Goal: Information Seeking & Learning: Check status

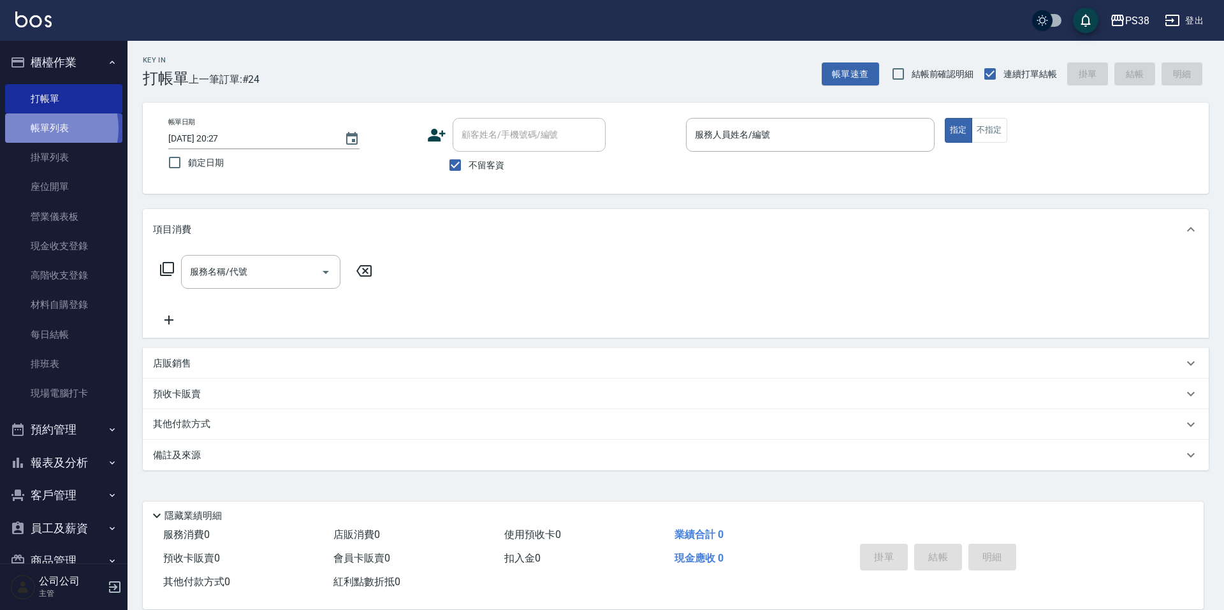
click at [45, 129] on link "帳單列表" at bounding box center [63, 127] width 117 height 29
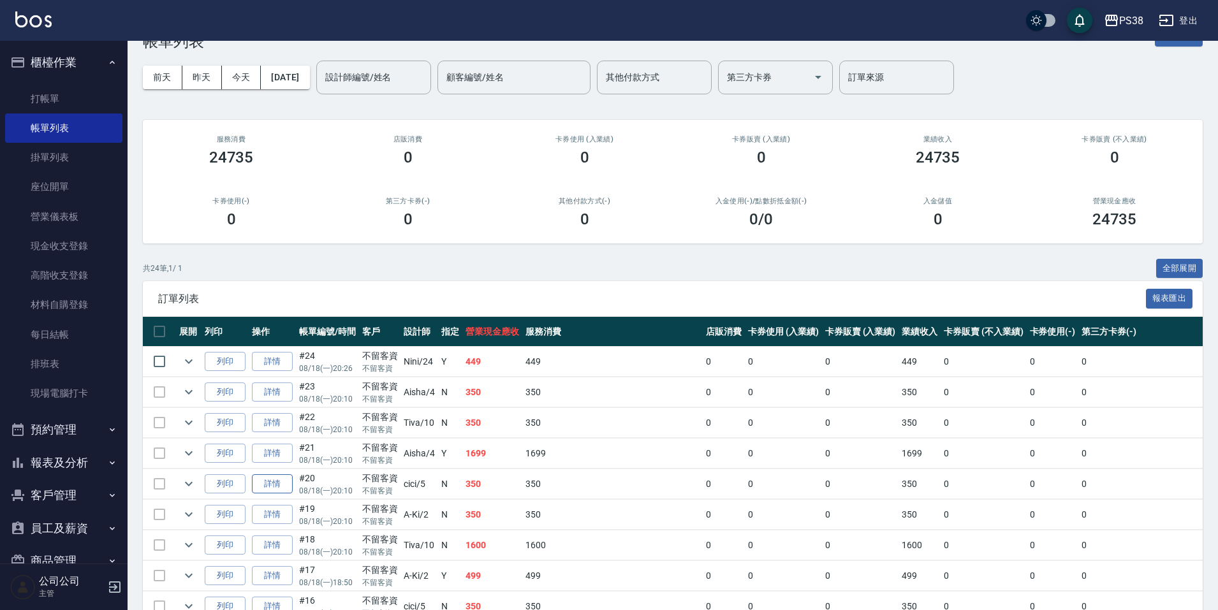
scroll to position [64, 0]
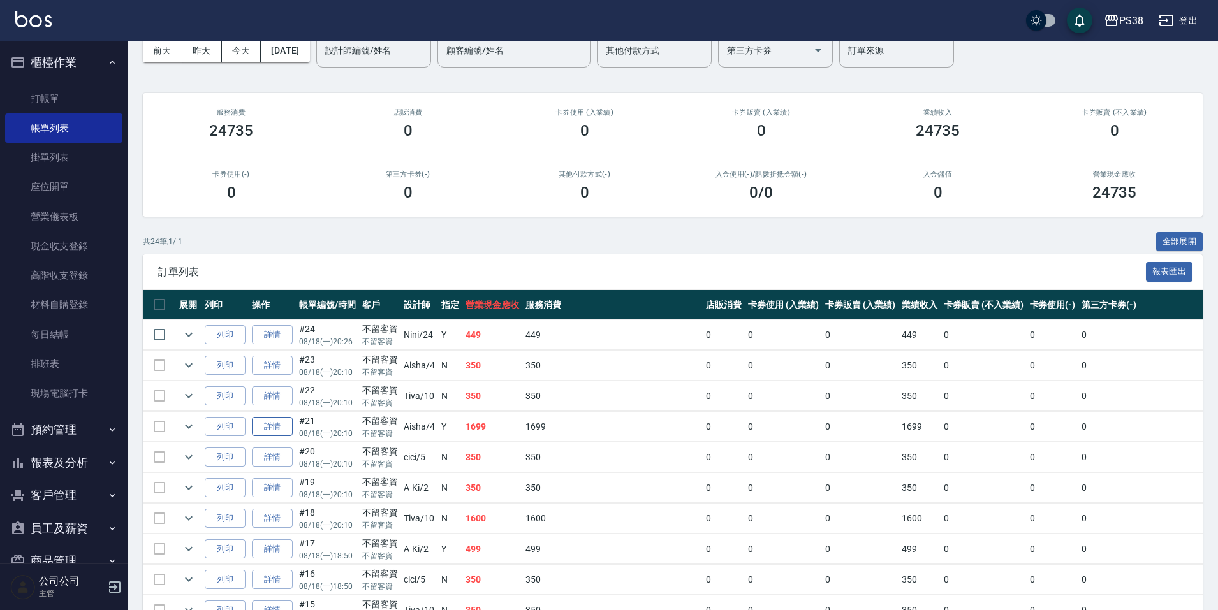
click at [279, 421] on link "詳情" at bounding box center [272, 427] width 41 height 20
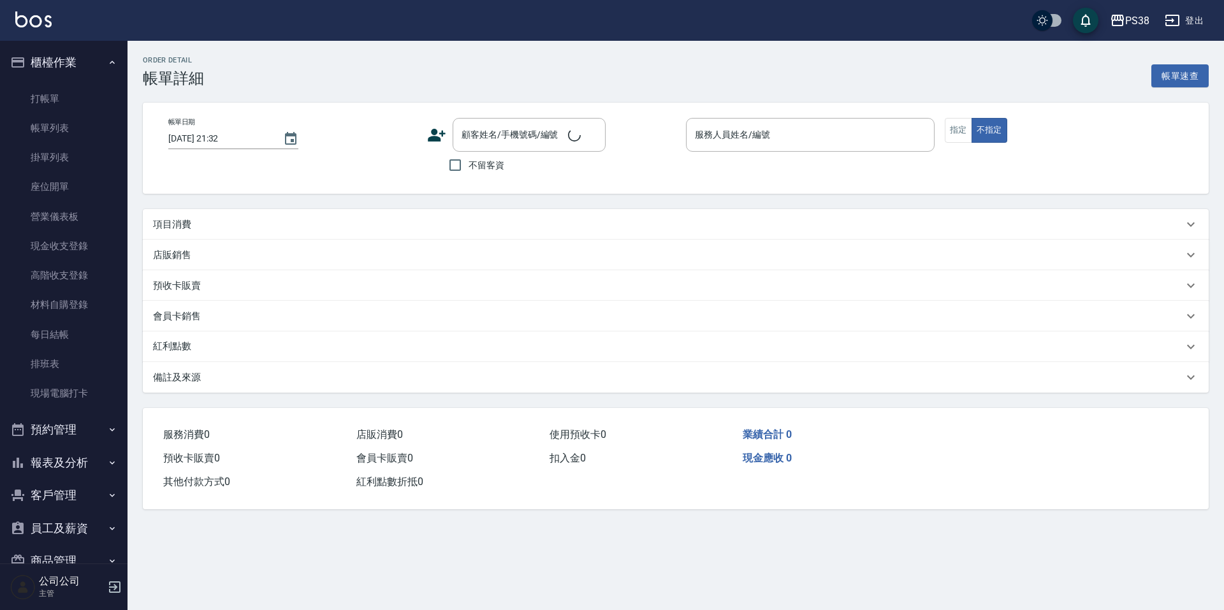
type input "2025/08/18 20:10"
checkbox input "true"
type input "Aisha-4"
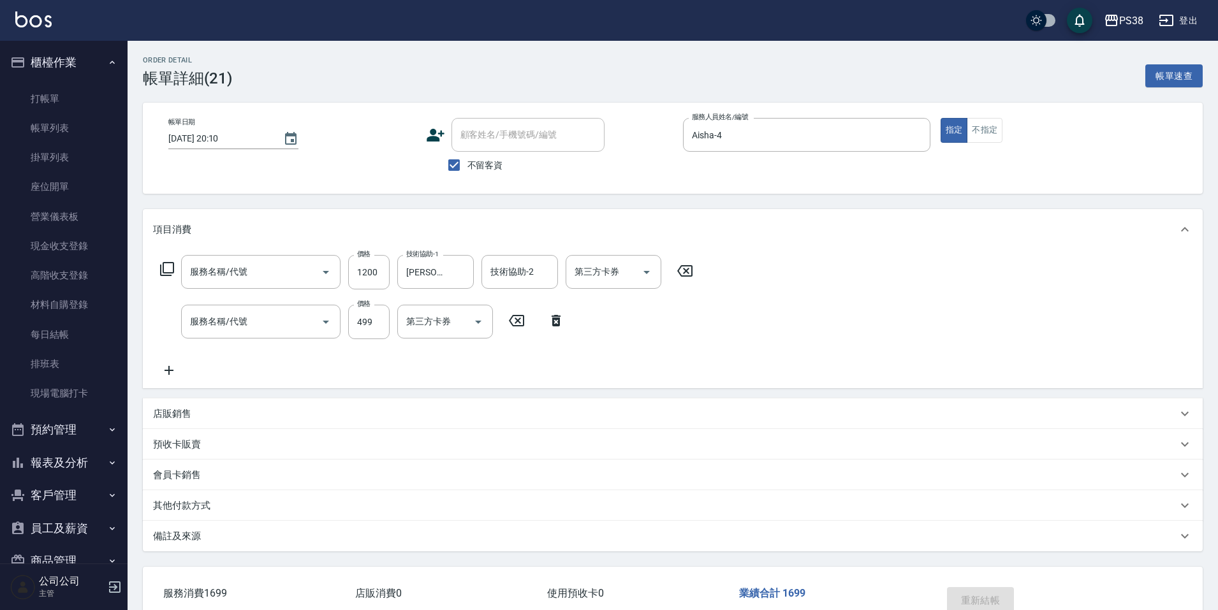
type input "醫護=1200(31200)"
type input "spa499(0499)"
click at [170, 368] on icon at bounding box center [168, 370] width 9 height 9
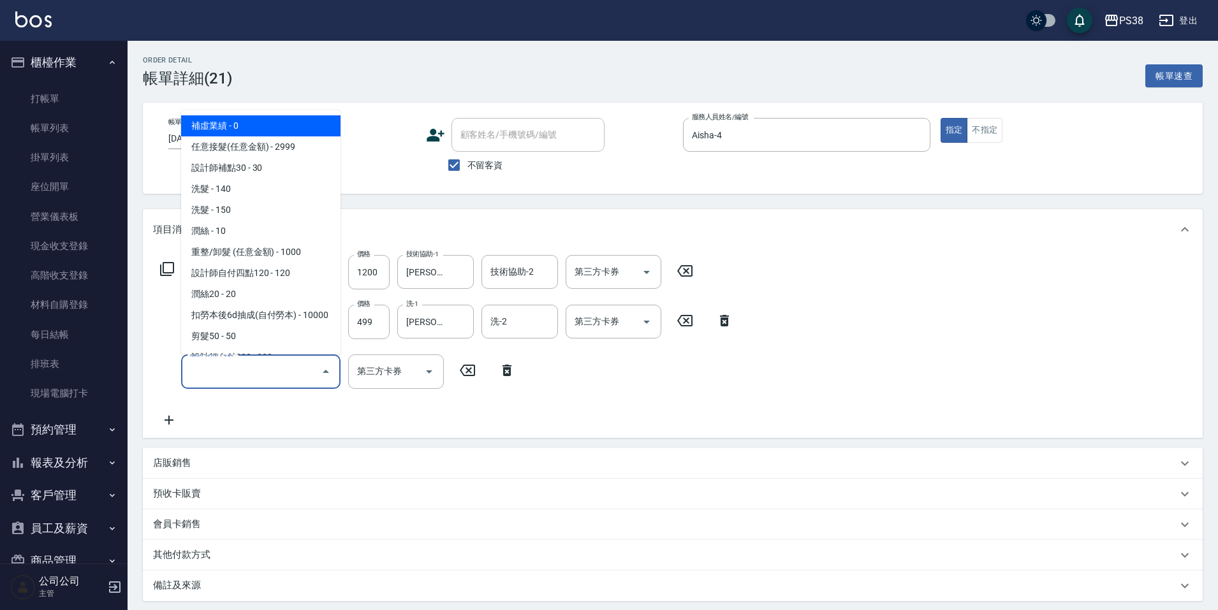
click at [210, 367] on input "服務名稱/代號" at bounding box center [251, 371] width 129 height 22
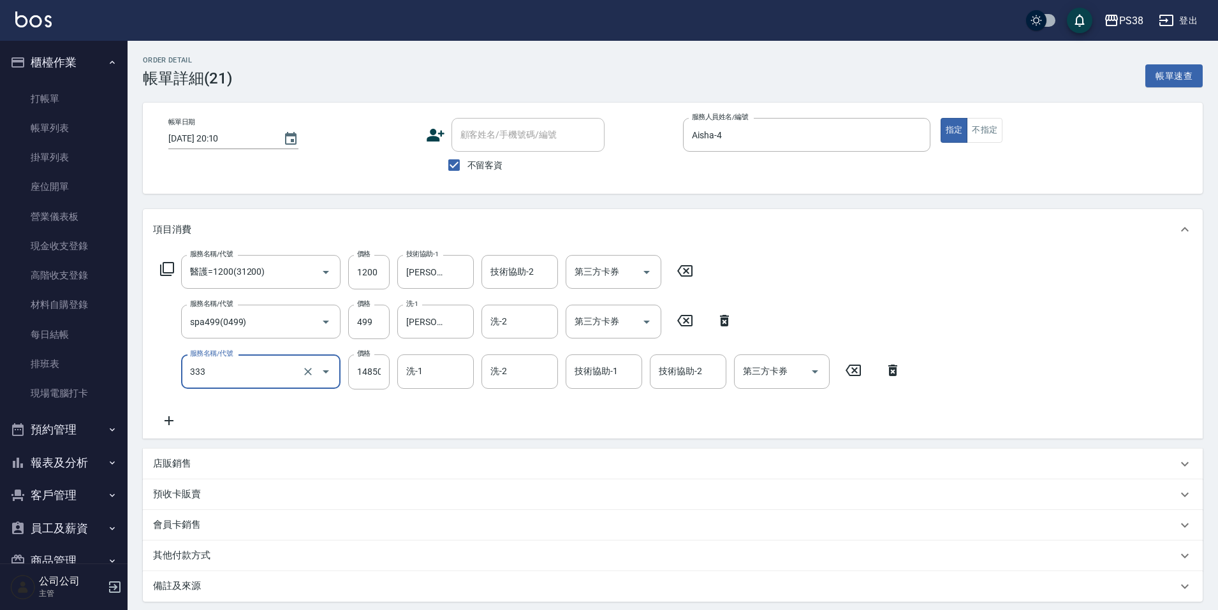
type input "任意金額羽毛接髮(333)"
type input "2000"
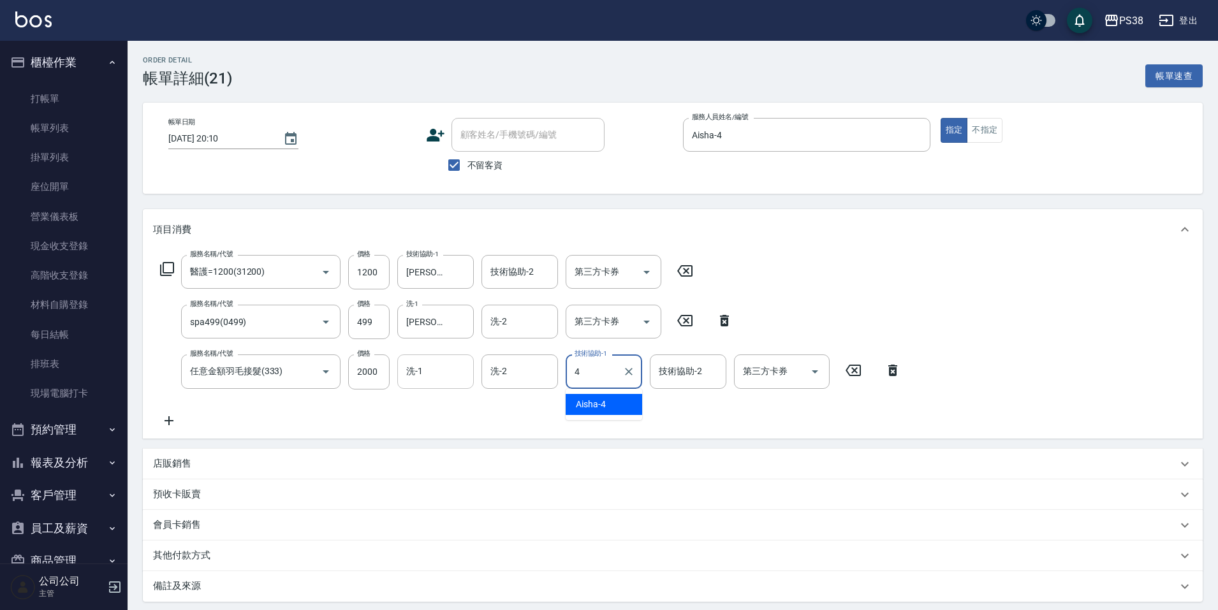
type input "Aisha-4"
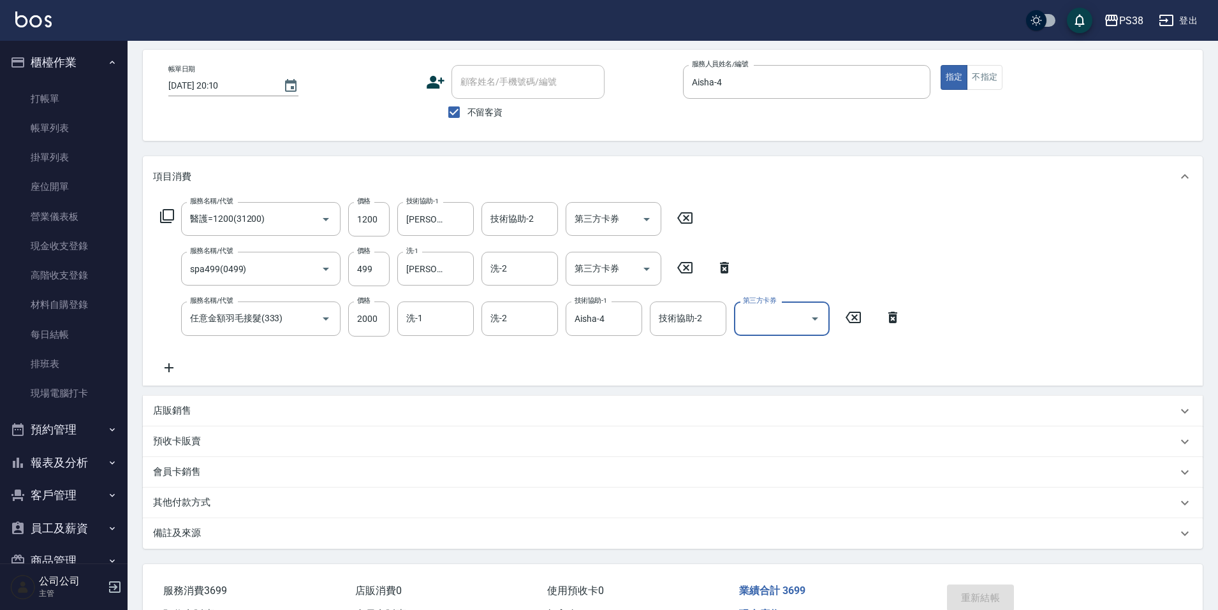
scroll to position [129, 0]
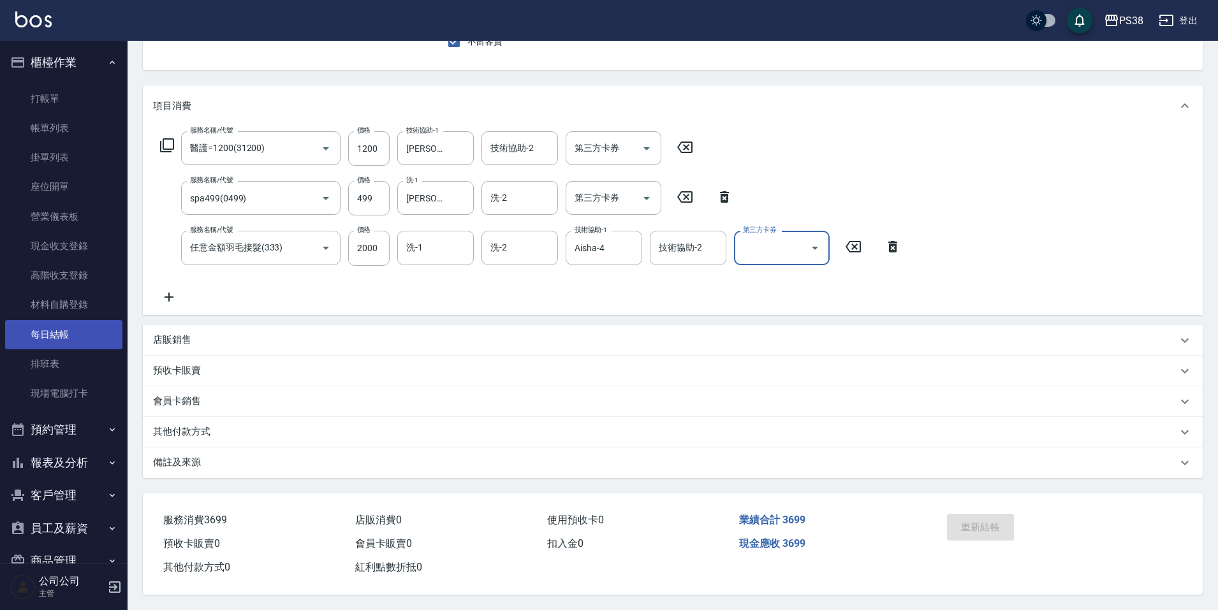
click at [78, 335] on link "每日結帳" at bounding box center [63, 334] width 117 height 29
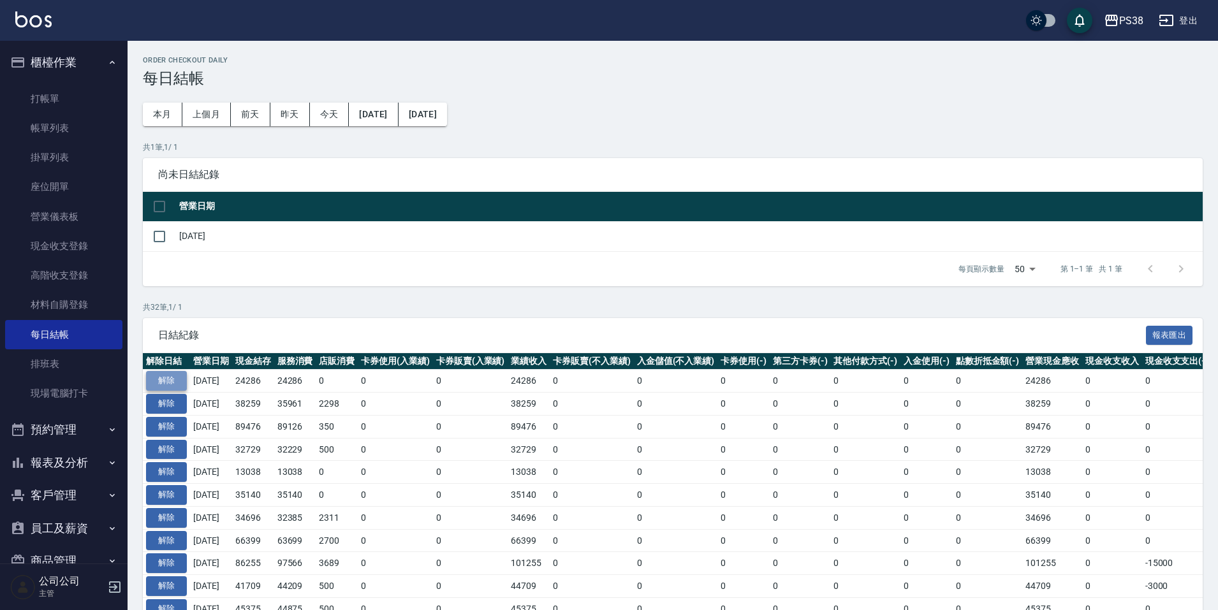
click at [180, 386] on button "解除" at bounding box center [166, 381] width 41 height 20
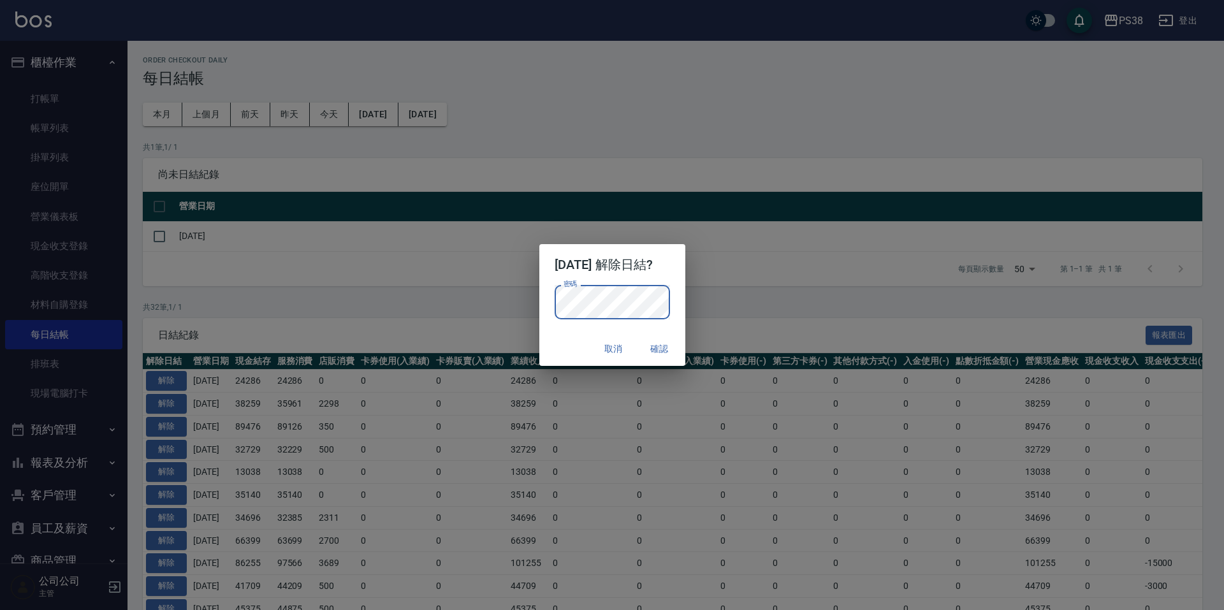
drag, startPoint x: 661, startPoint y: 349, endPoint x: 640, endPoint y: 340, distance: 22.6
click at [662, 349] on button "確認" at bounding box center [659, 349] width 41 height 24
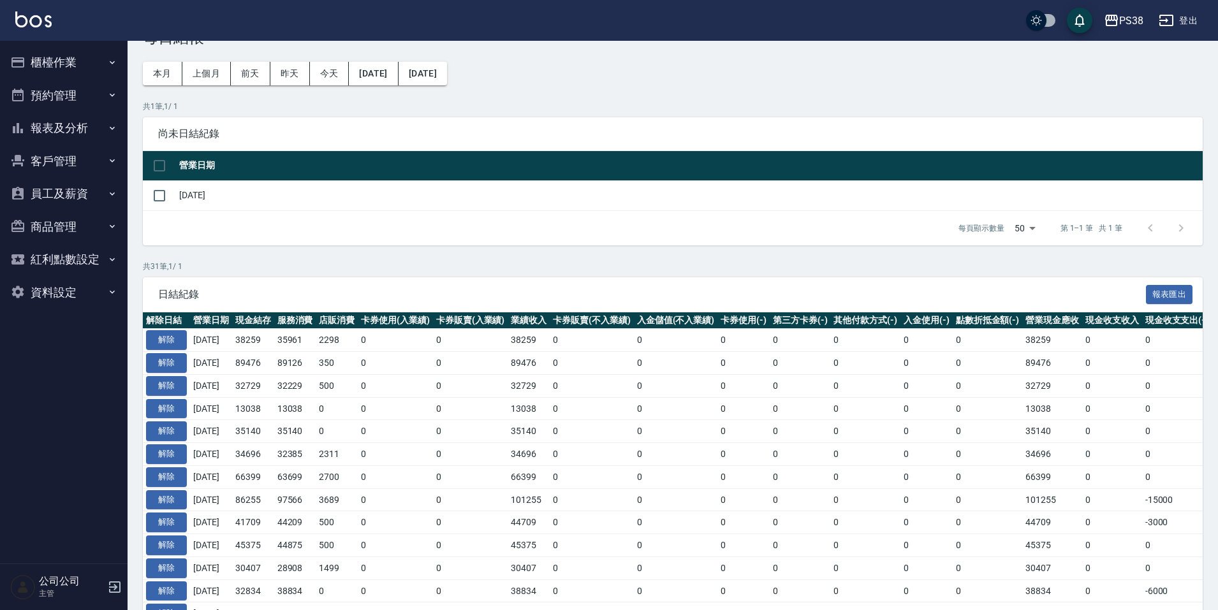
scroll to position [64, 0]
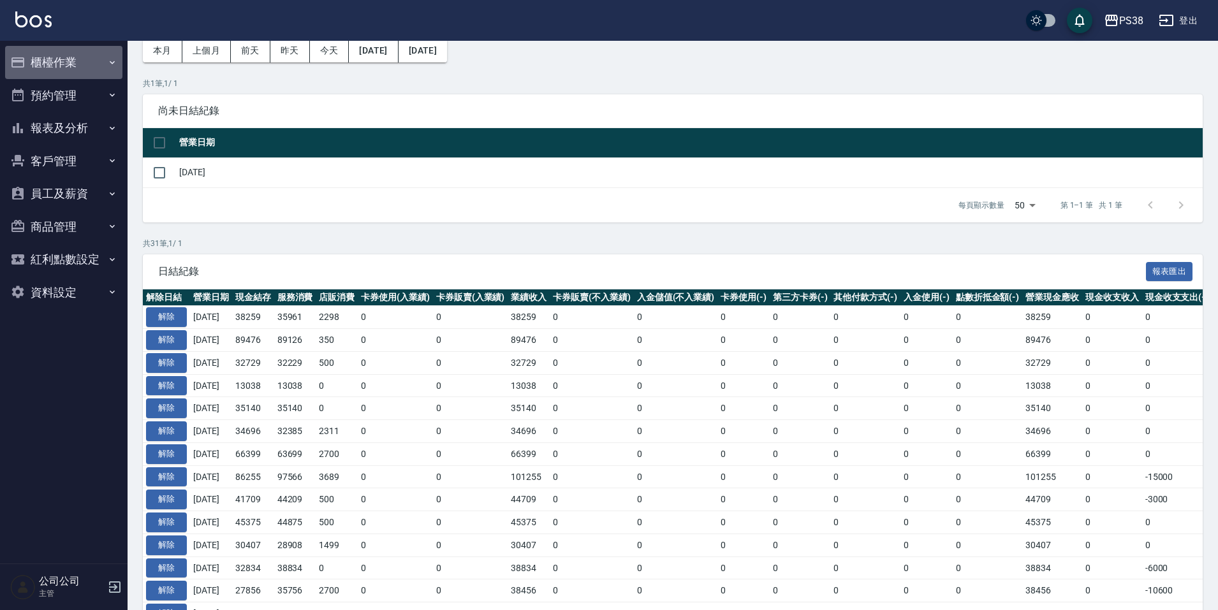
click at [52, 78] on button "櫃檯作業" at bounding box center [63, 62] width 117 height 33
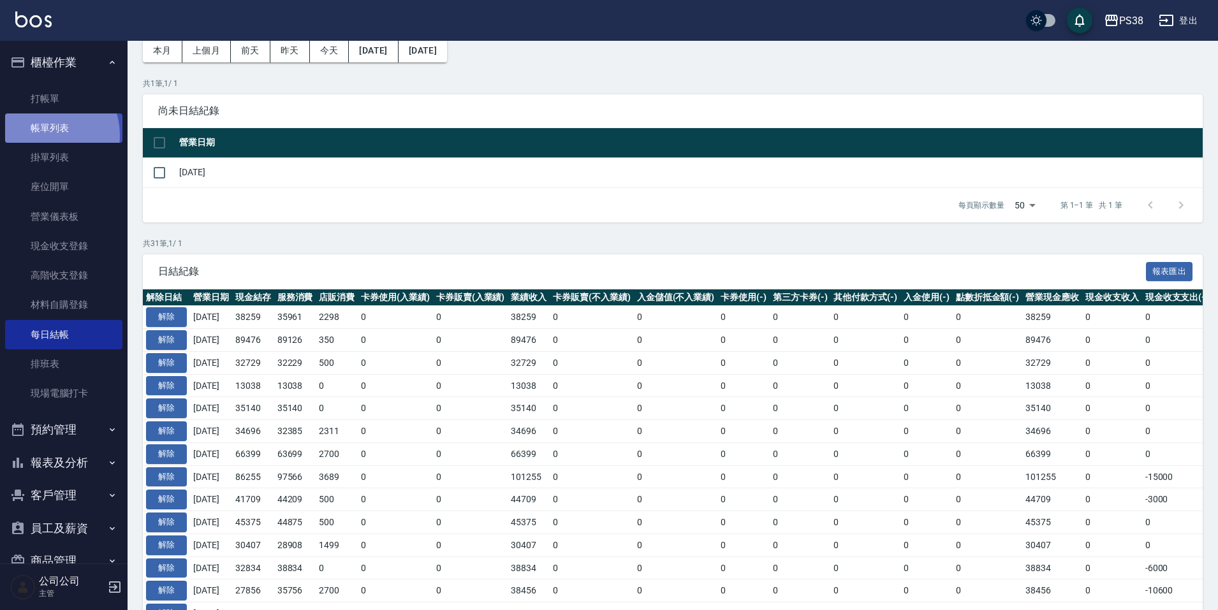
click at [44, 135] on link "帳單列表" at bounding box center [63, 127] width 117 height 29
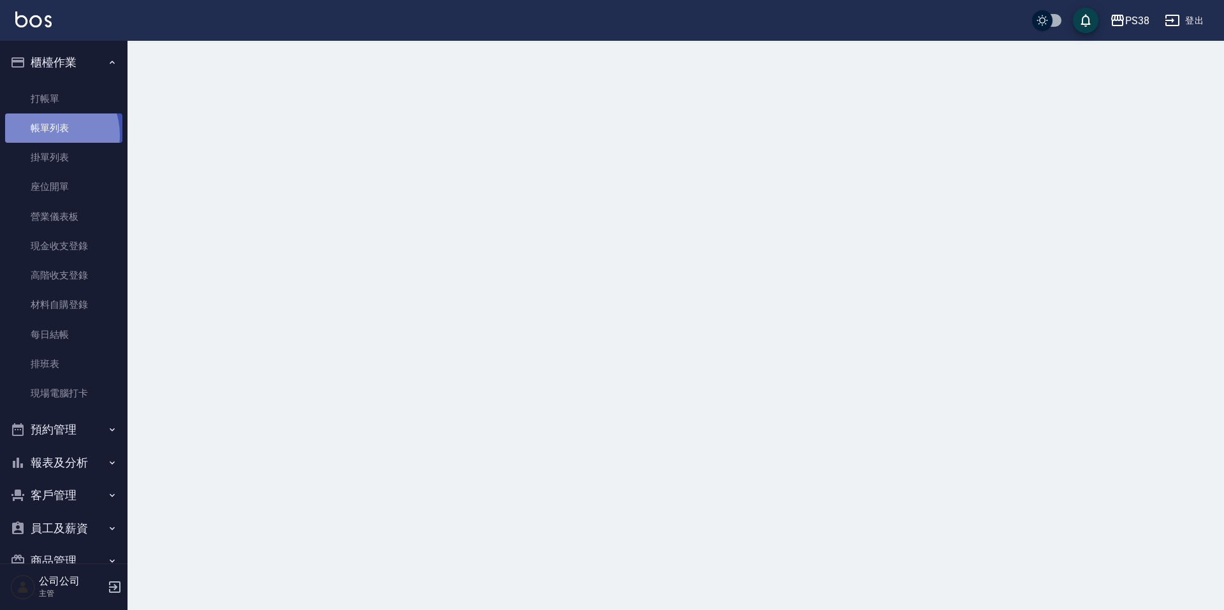
click at [44, 135] on link "帳單列表" at bounding box center [63, 127] width 117 height 29
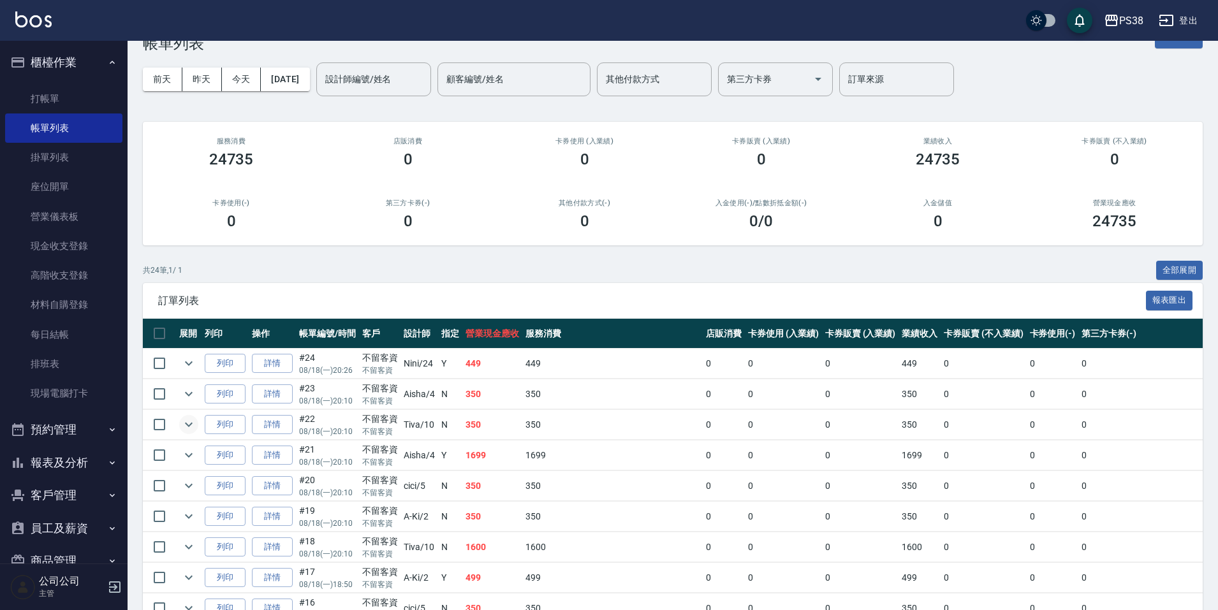
scroll to position [127, 0]
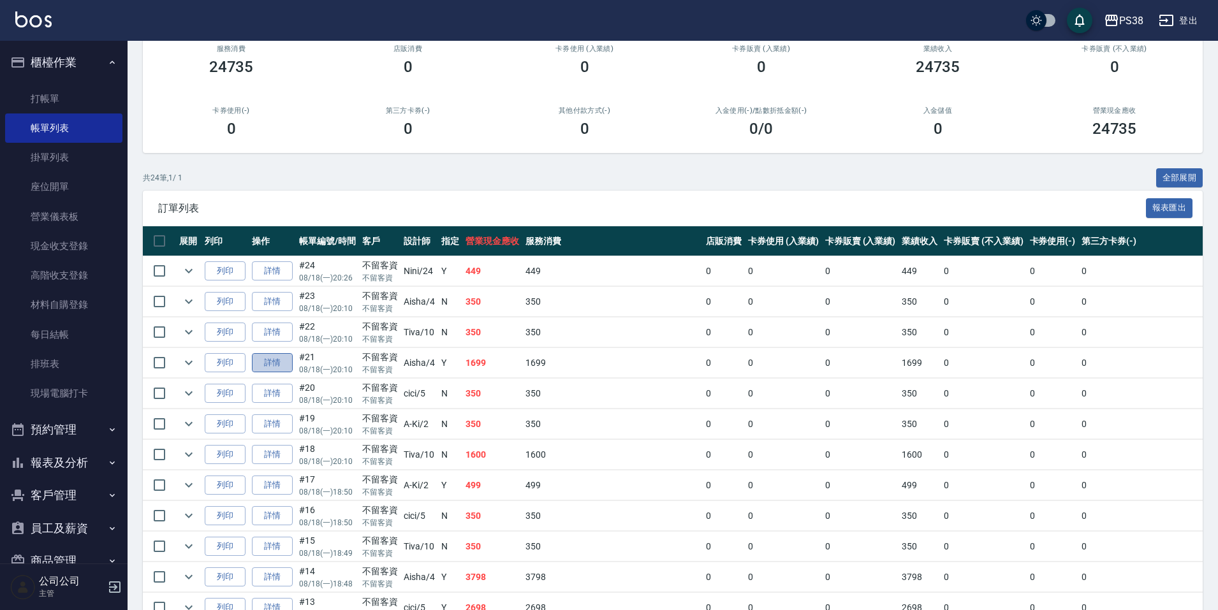
click at [283, 368] on link "詳情" at bounding box center [272, 363] width 41 height 20
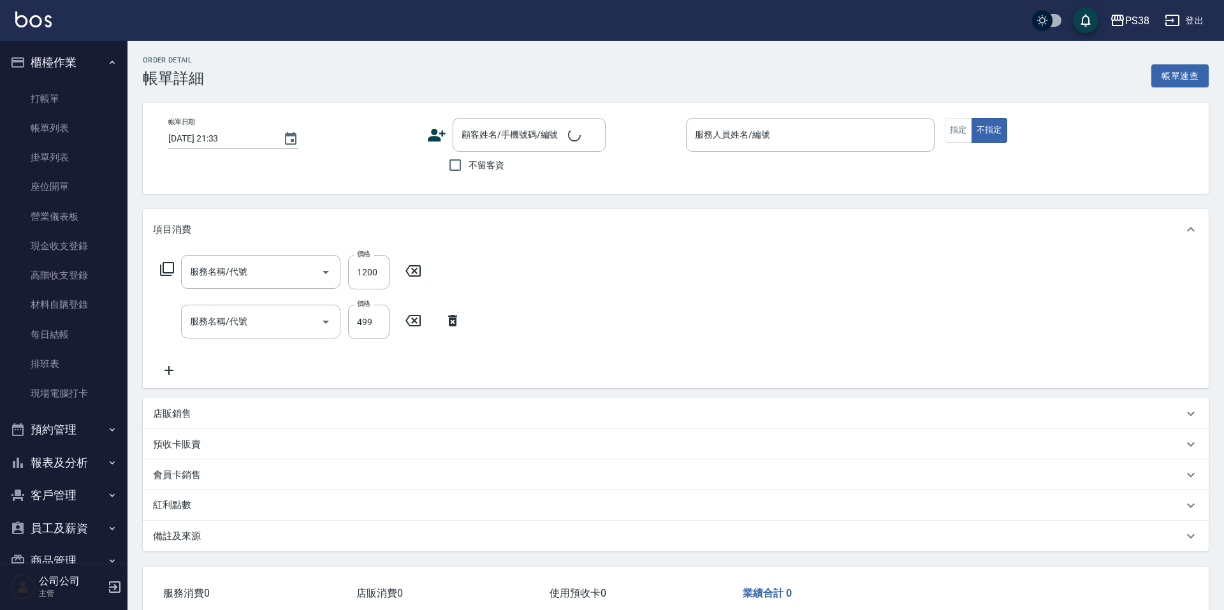
type input "2025/08/18 20:10"
checkbox input "true"
type input "Aisha-4"
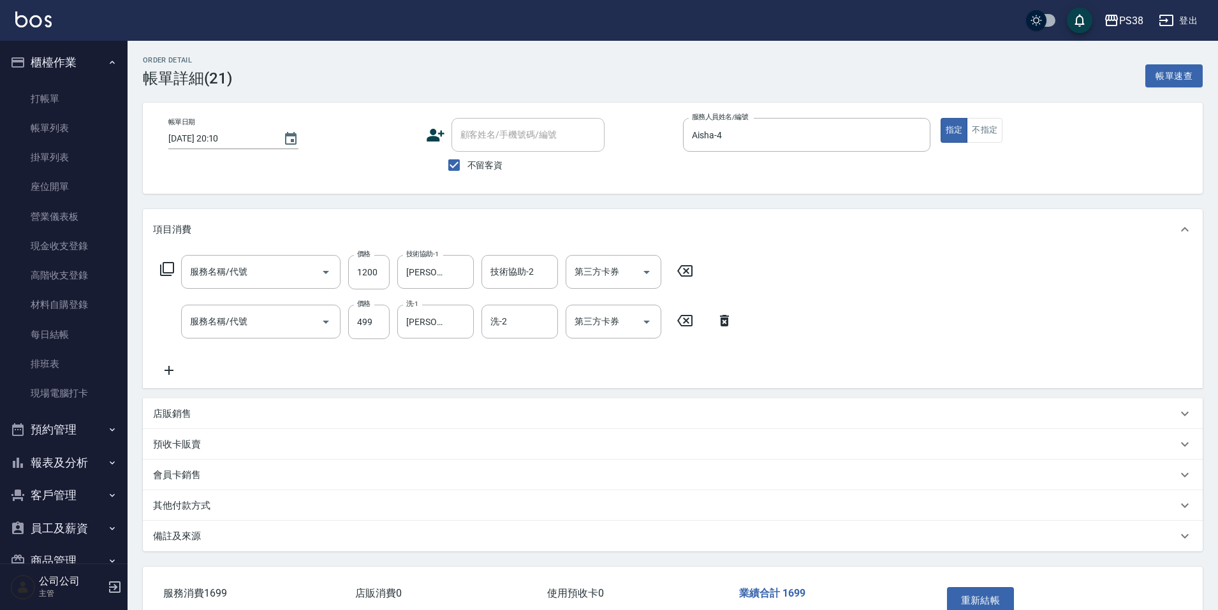
type input "醫護=1200(31200)"
type input "spa499(0499)"
click at [172, 375] on icon at bounding box center [169, 370] width 32 height 15
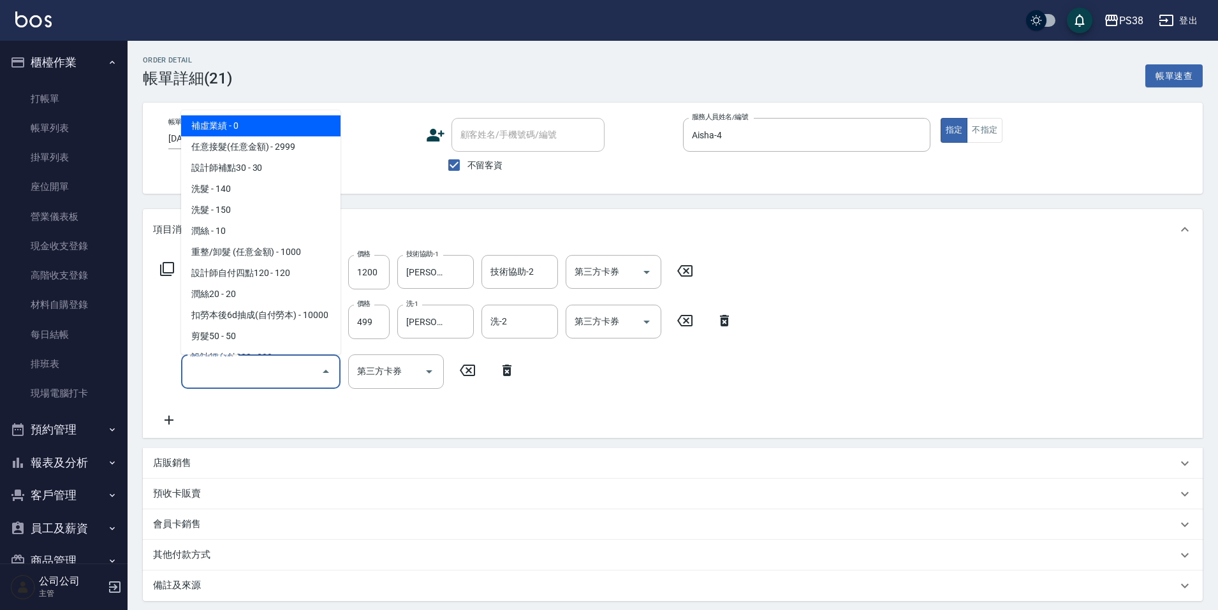
click at [208, 372] on input "服務名稱/代號" at bounding box center [251, 371] width 129 height 22
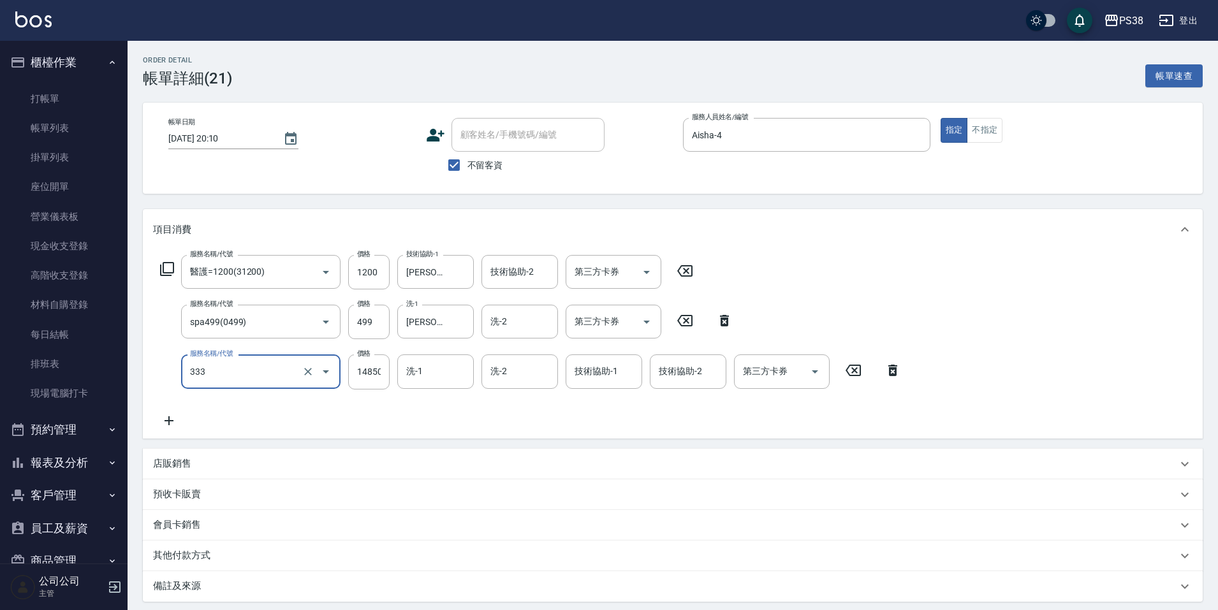
type input "任意金額羽毛接髮(333)"
type input "2000"
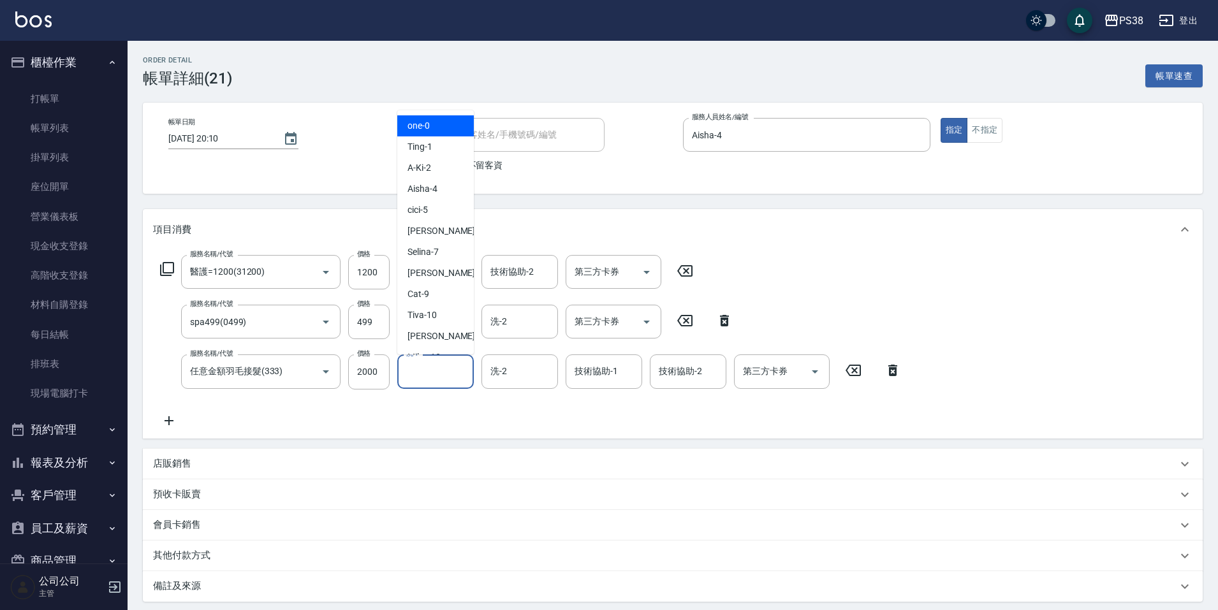
click at [442, 372] on input "洗-1" at bounding box center [435, 371] width 65 height 22
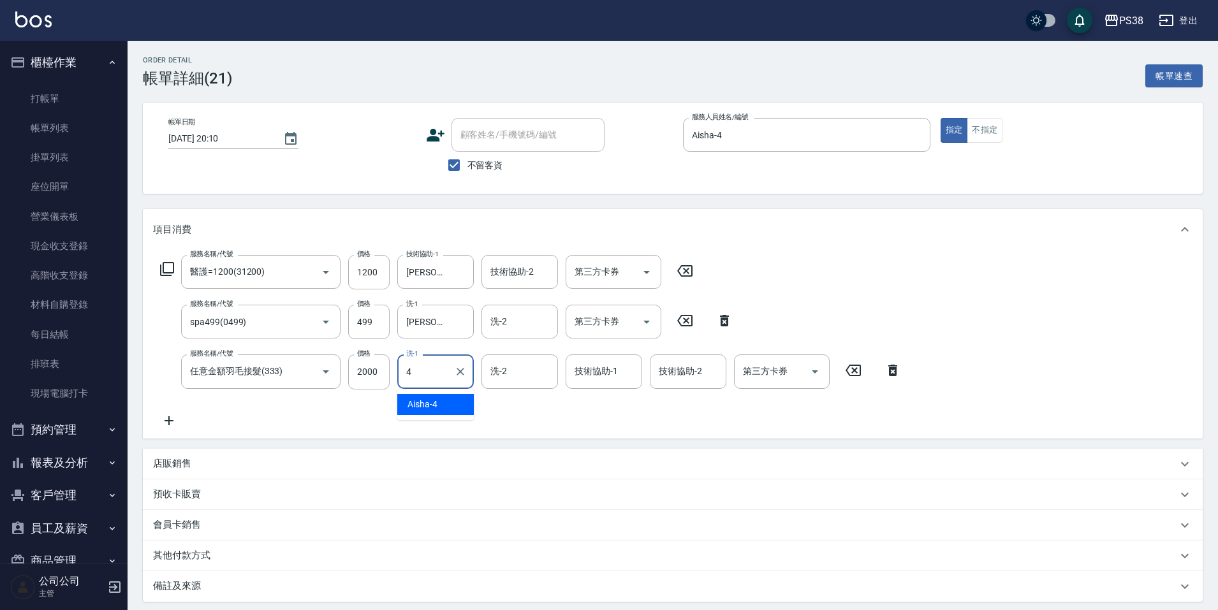
type input "Aisha-4"
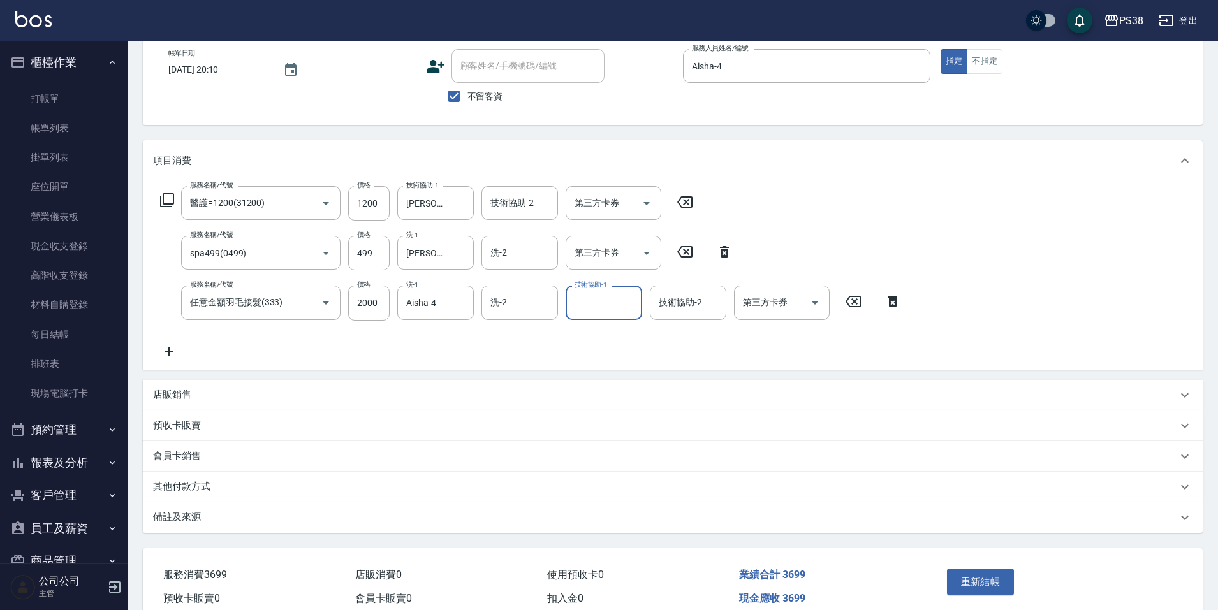
scroll to position [129, 0]
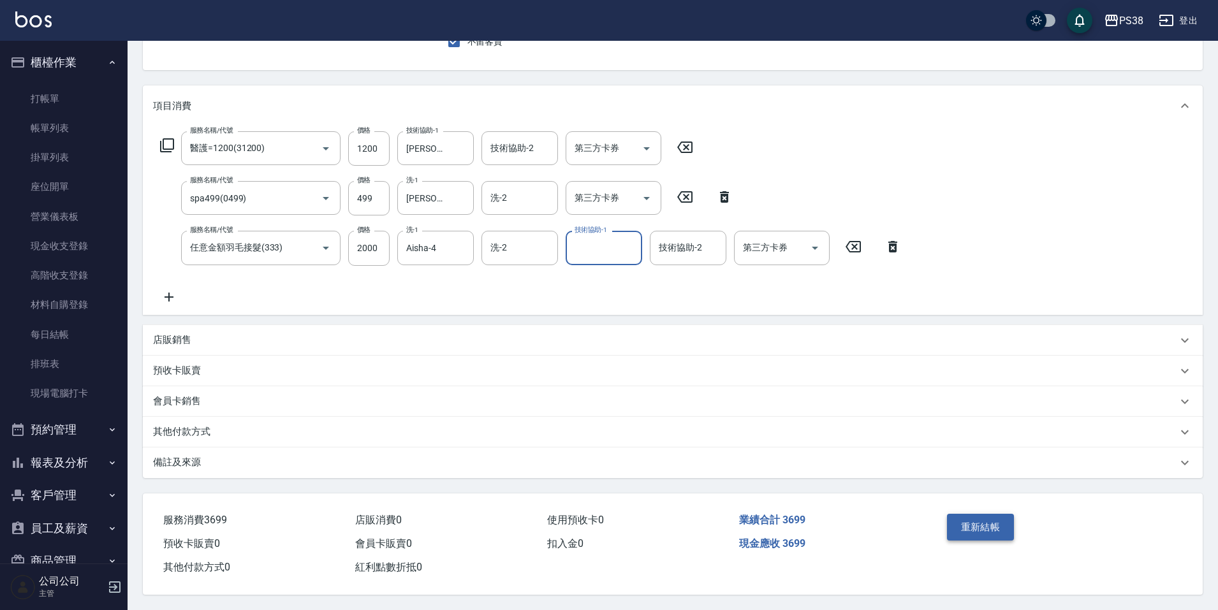
click at [961, 514] on button "重新結帳" at bounding box center [981, 527] width 68 height 27
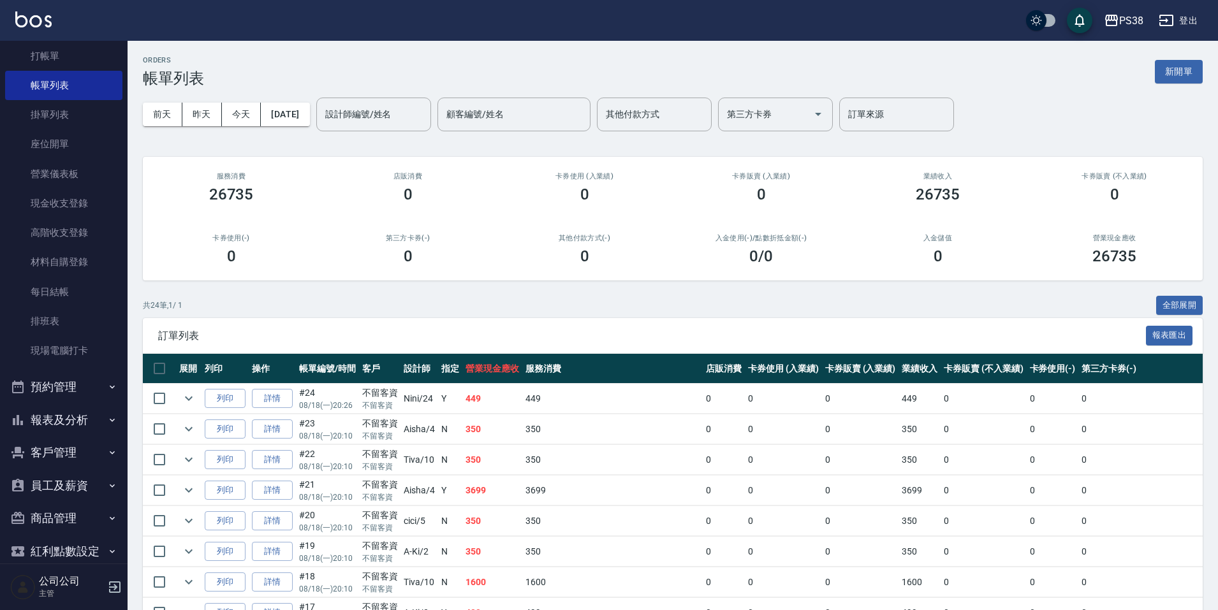
scroll to position [64, 0]
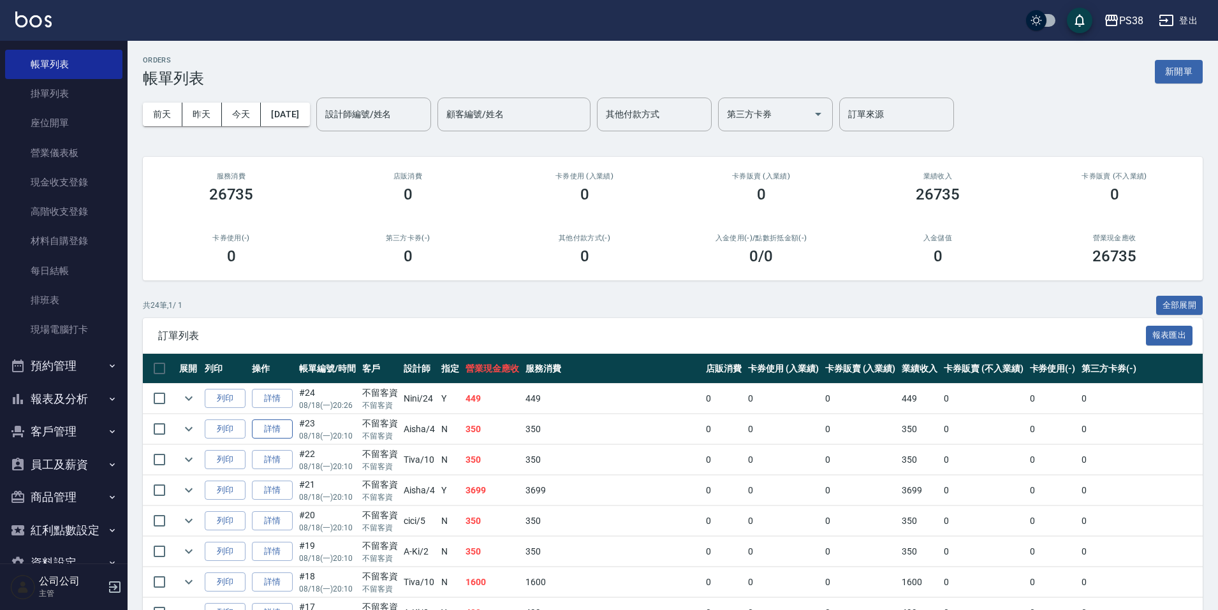
click at [280, 433] on link "詳情" at bounding box center [272, 429] width 41 height 20
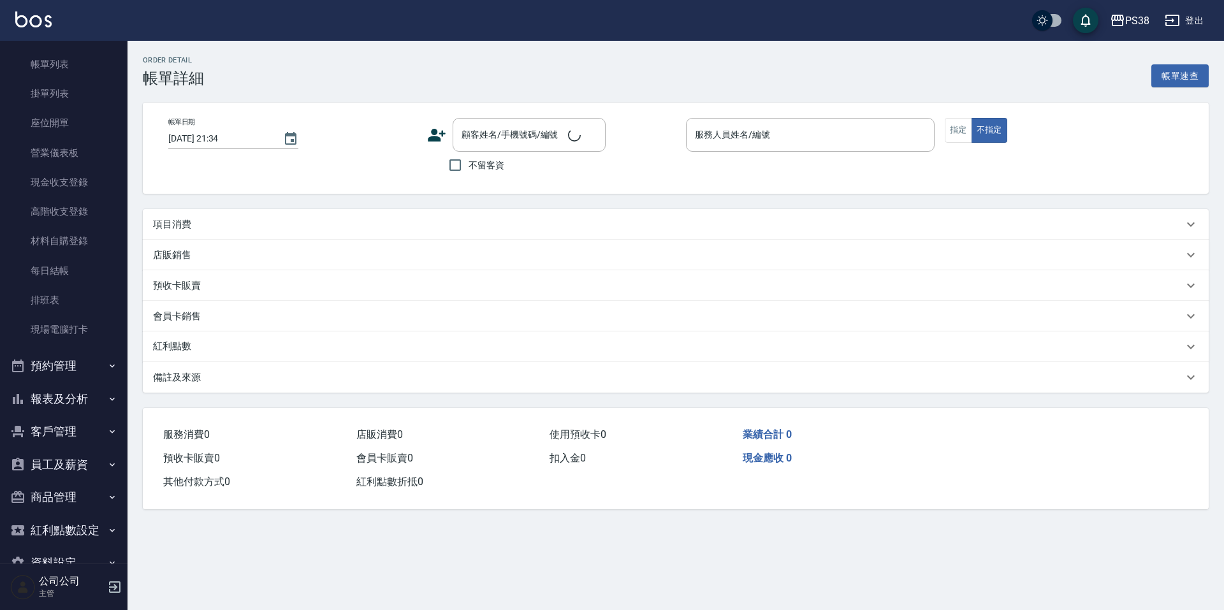
type input "2025/08/18 20:10"
checkbox input "true"
type input "Aisha-4"
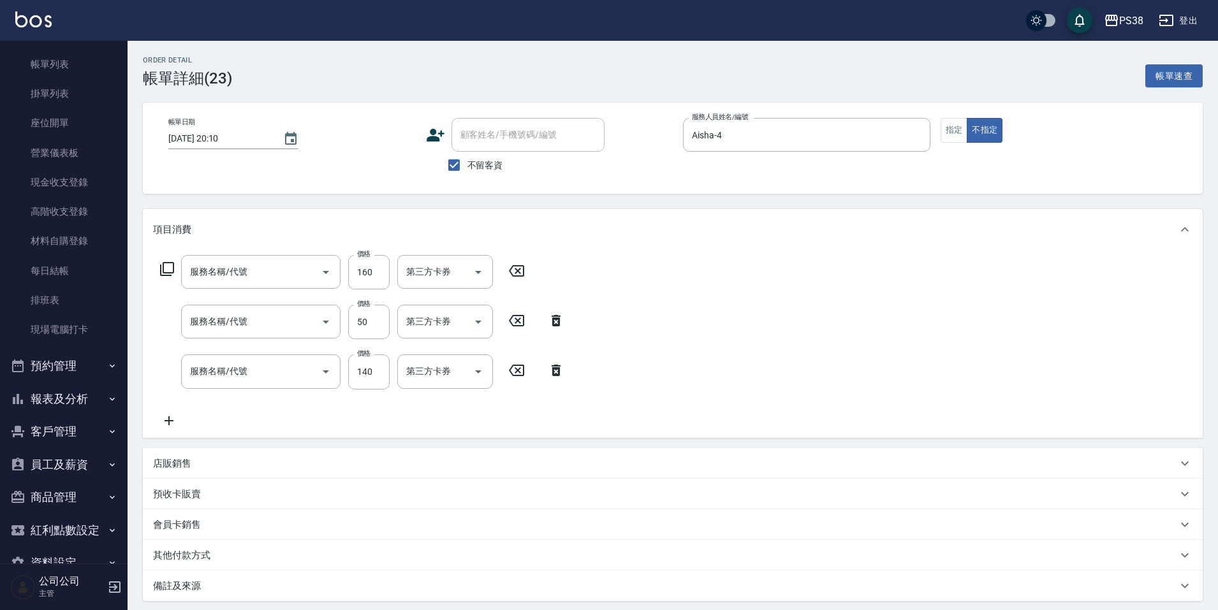
type input "剪髮與造型(任意金額)(2100)"
type input "精油50(601)"
type input "洗髮(101)"
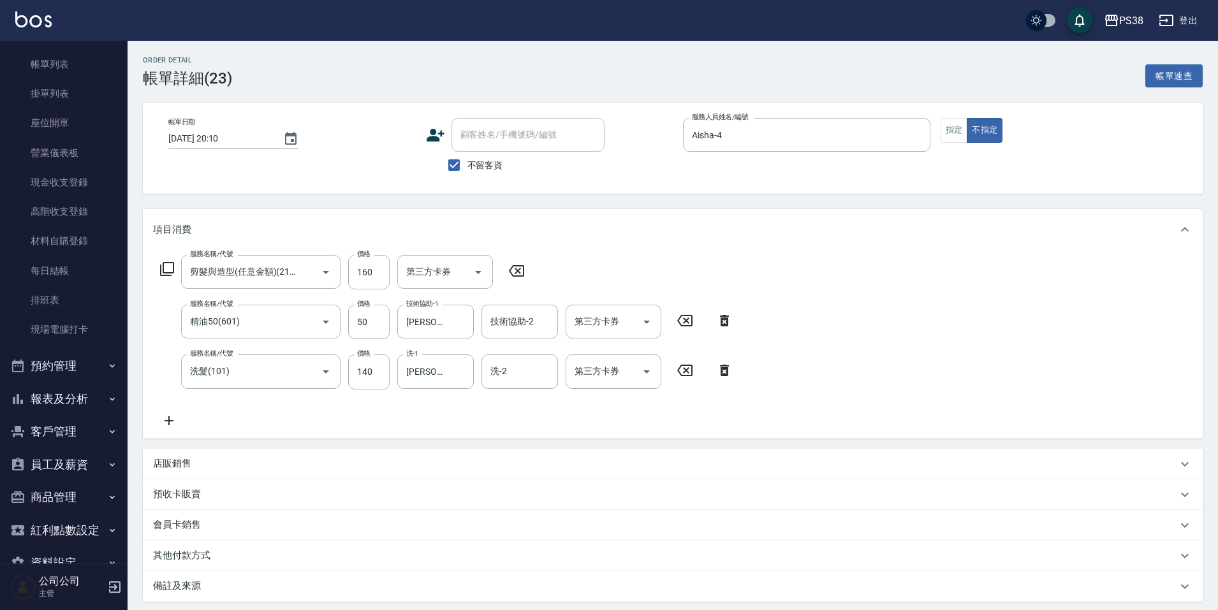
click at [723, 319] on icon at bounding box center [724, 320] width 9 height 11
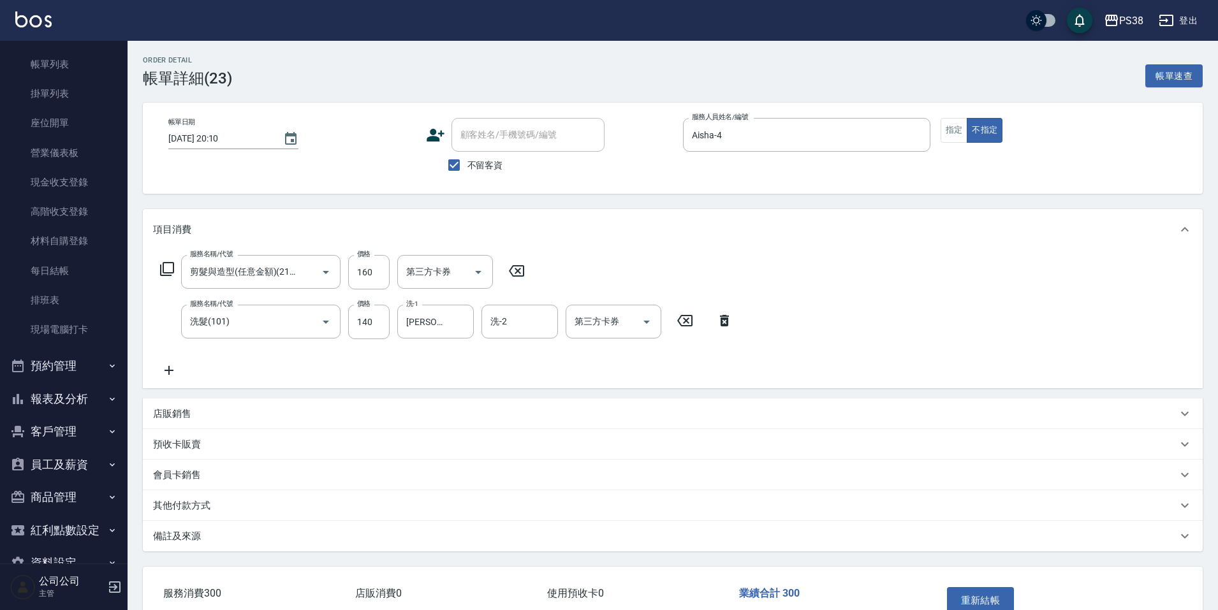
click at [728, 319] on icon at bounding box center [724, 320] width 9 height 11
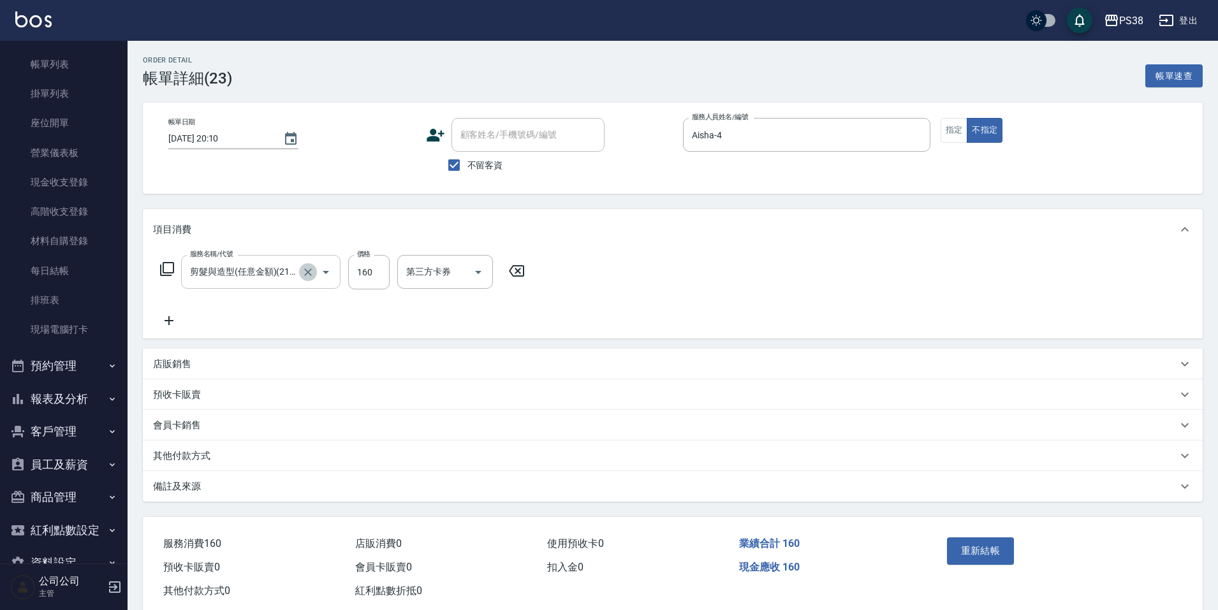
click at [312, 277] on icon "Clear" at bounding box center [308, 272] width 13 height 13
click at [259, 276] on input "服務名稱/代號" at bounding box center [243, 272] width 112 height 22
type input "spa699(0699)"
type input "Yuki-6"
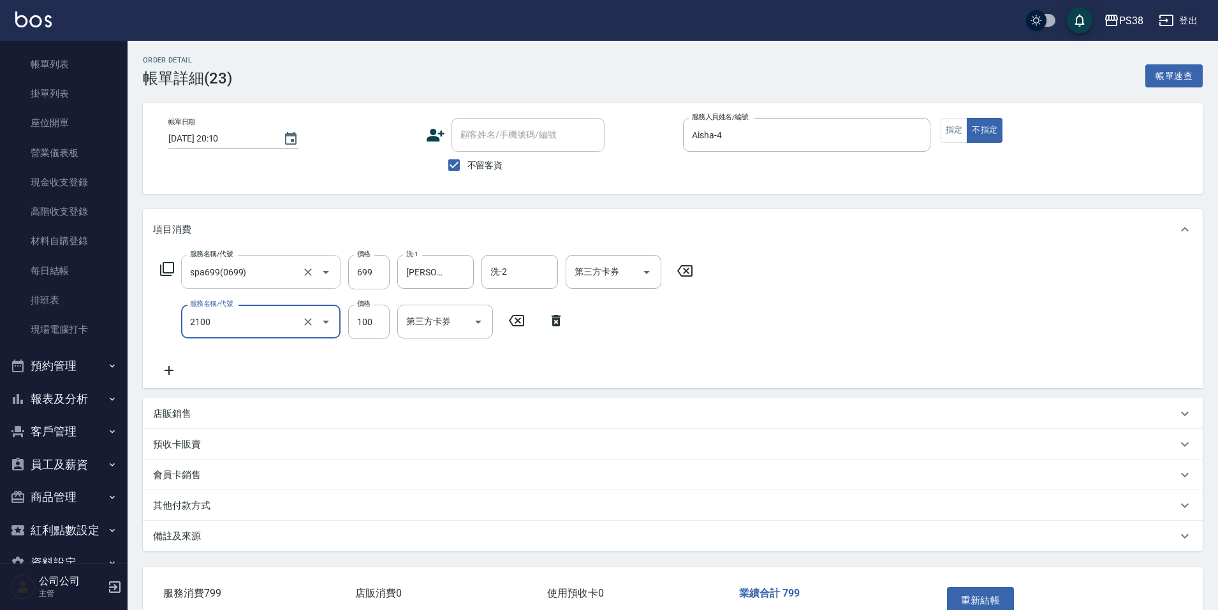
type input "剪髮與造型(任意金額)(2100)"
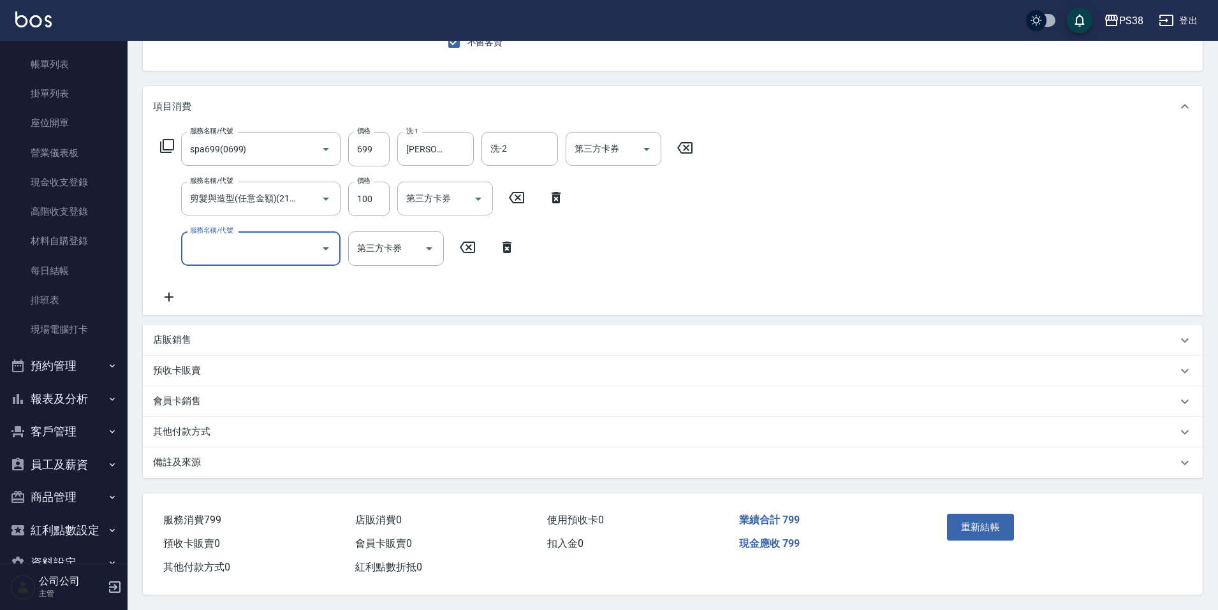
scroll to position [129, 0]
click at [968, 524] on button "重新結帳" at bounding box center [981, 527] width 68 height 27
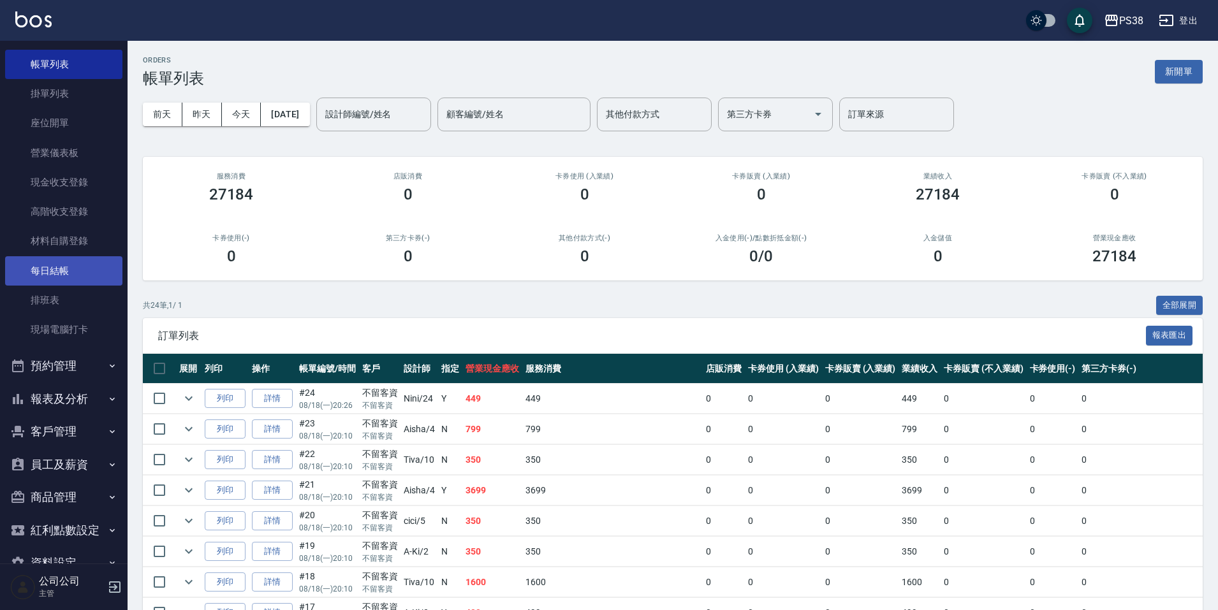
click at [49, 279] on link "每日結帳" at bounding box center [63, 270] width 117 height 29
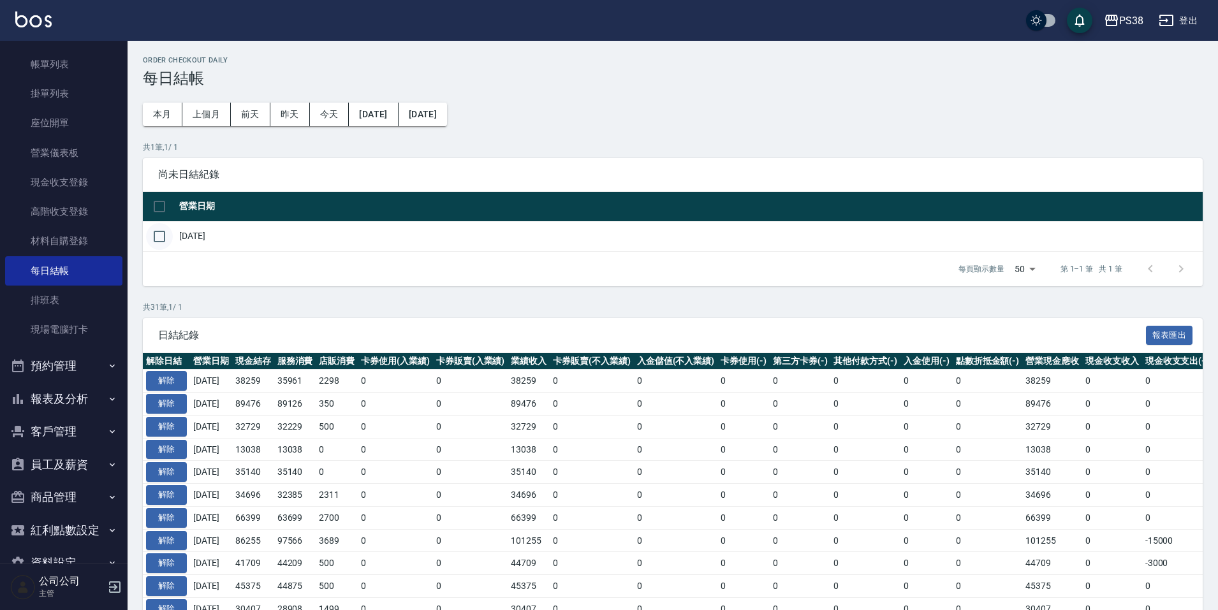
click at [164, 235] on input "checkbox" at bounding box center [159, 236] width 27 height 27
checkbox input "true"
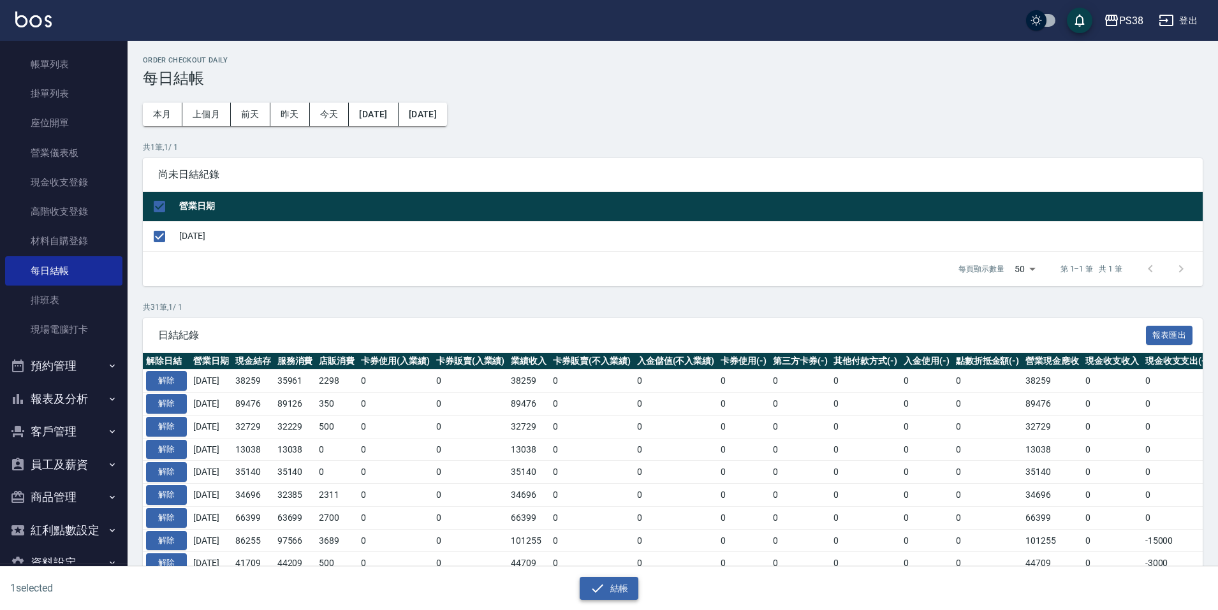
click at [623, 580] on button "結帳" at bounding box center [608, 589] width 59 height 24
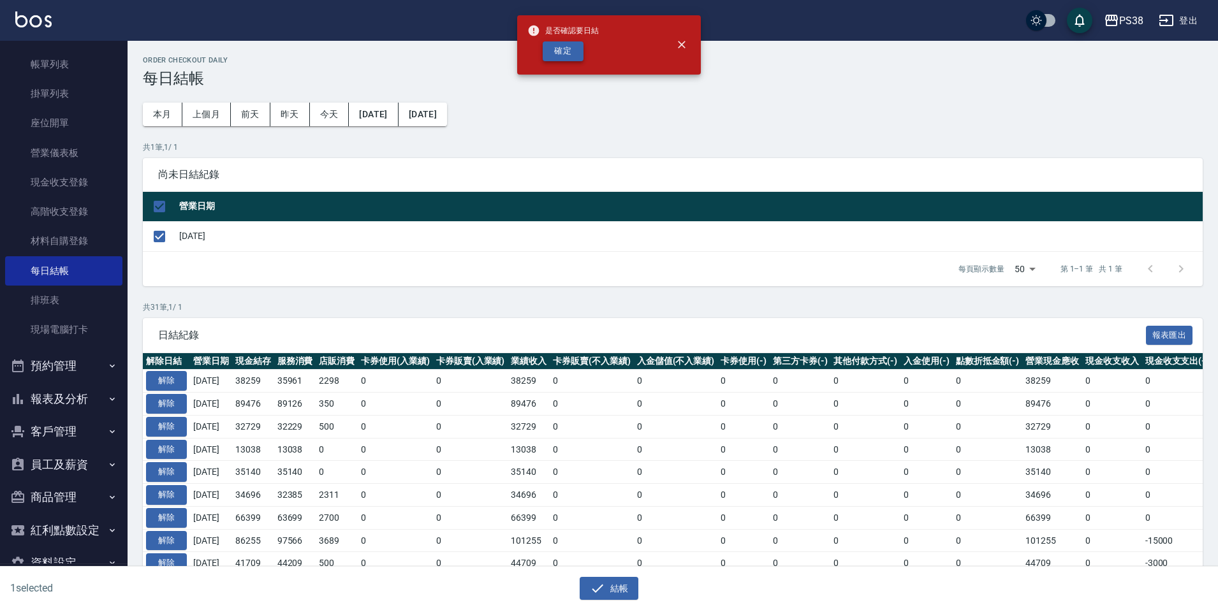
click at [554, 54] on button "確定" at bounding box center [562, 51] width 41 height 20
checkbox input "false"
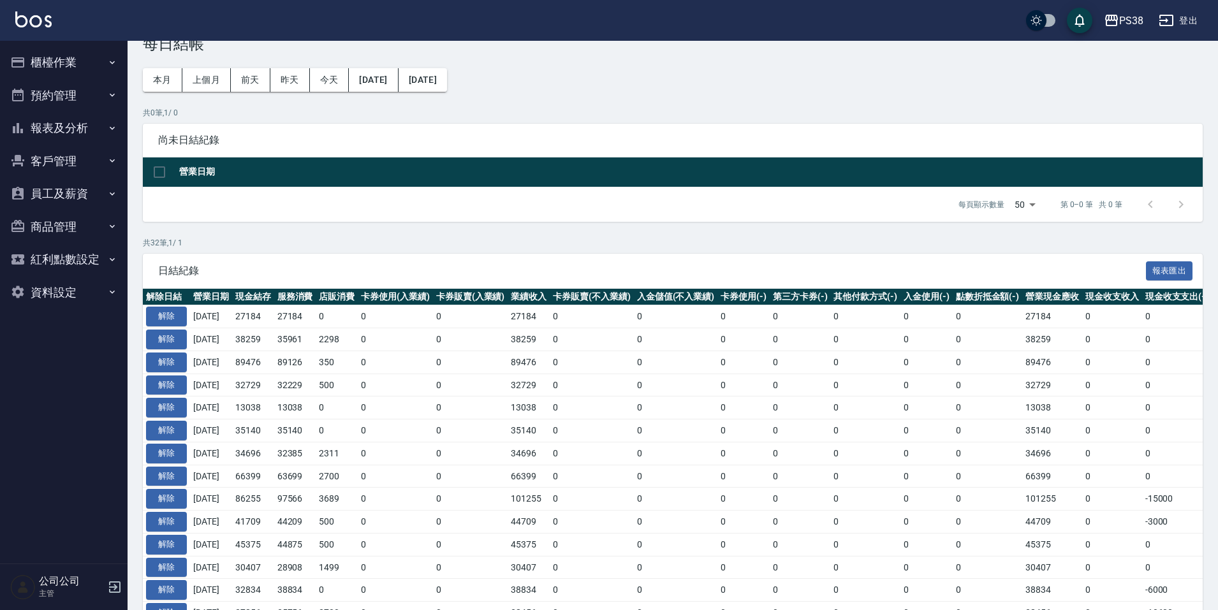
scroll to position [64, 0]
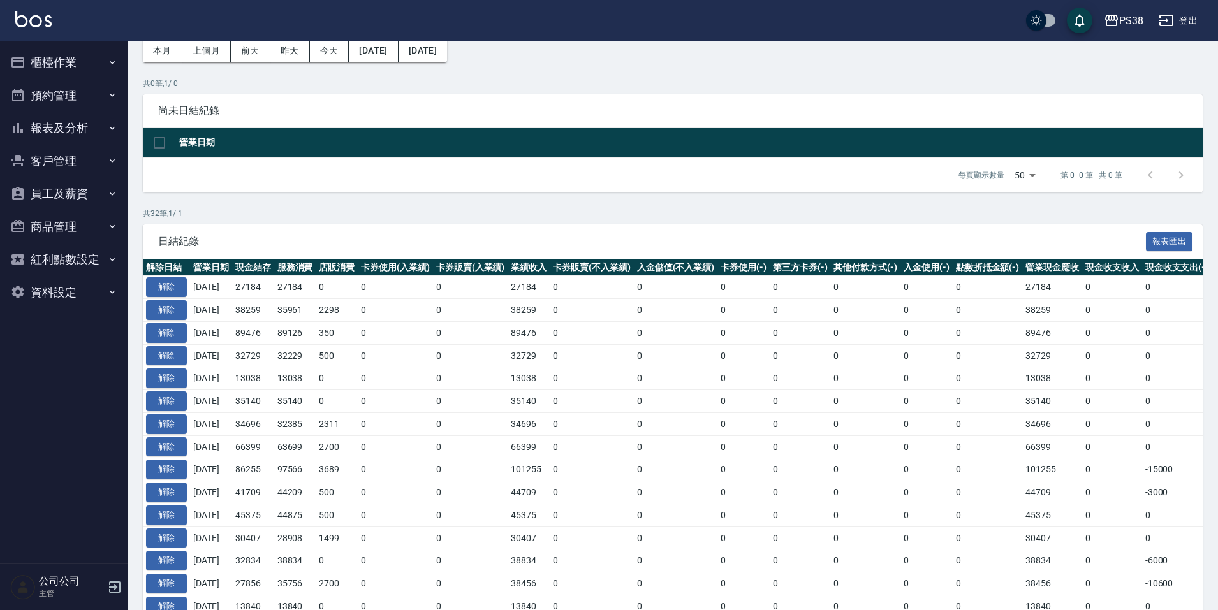
click at [60, 62] on button "櫃檯作業" at bounding box center [63, 62] width 117 height 33
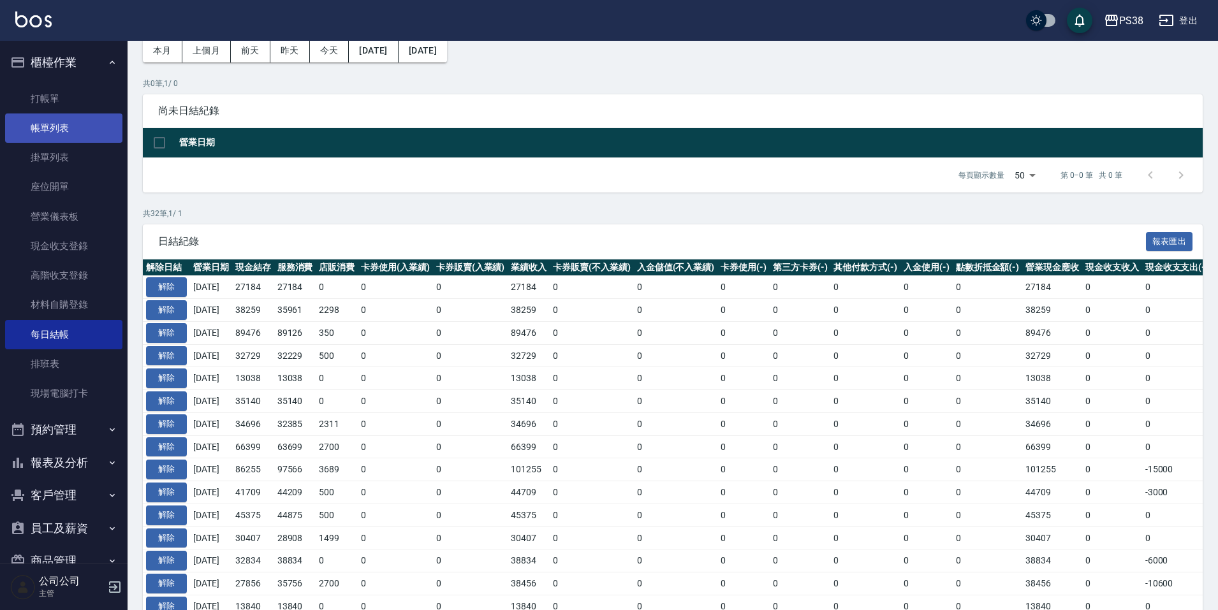
click at [61, 129] on link "帳單列表" at bounding box center [63, 127] width 117 height 29
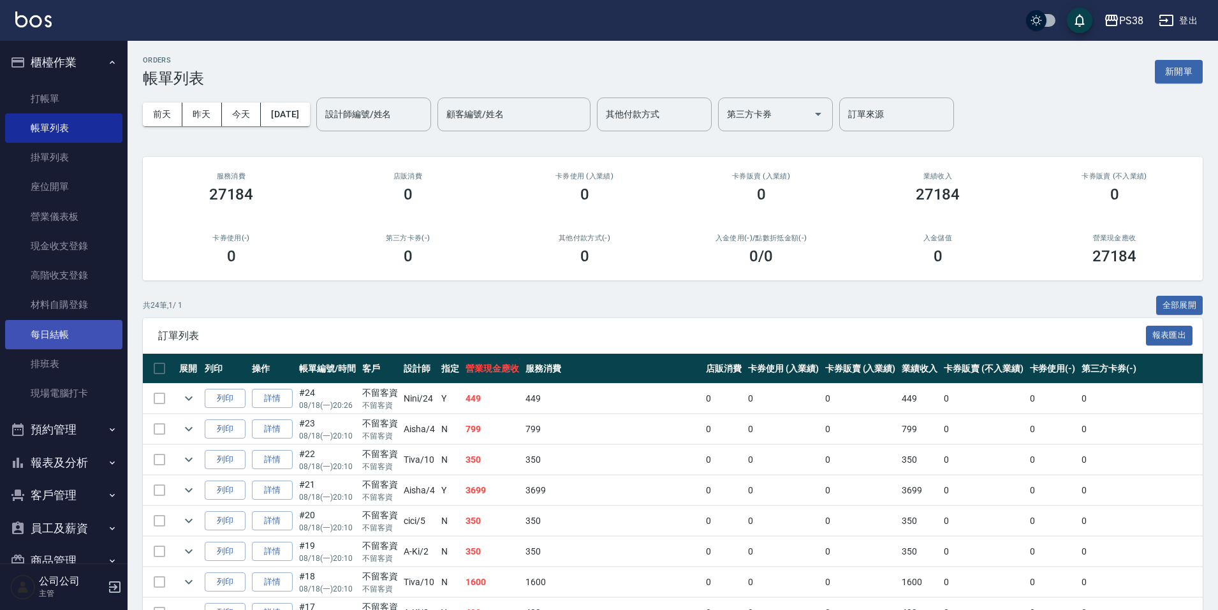
click at [66, 335] on link "每日結帳" at bounding box center [63, 334] width 117 height 29
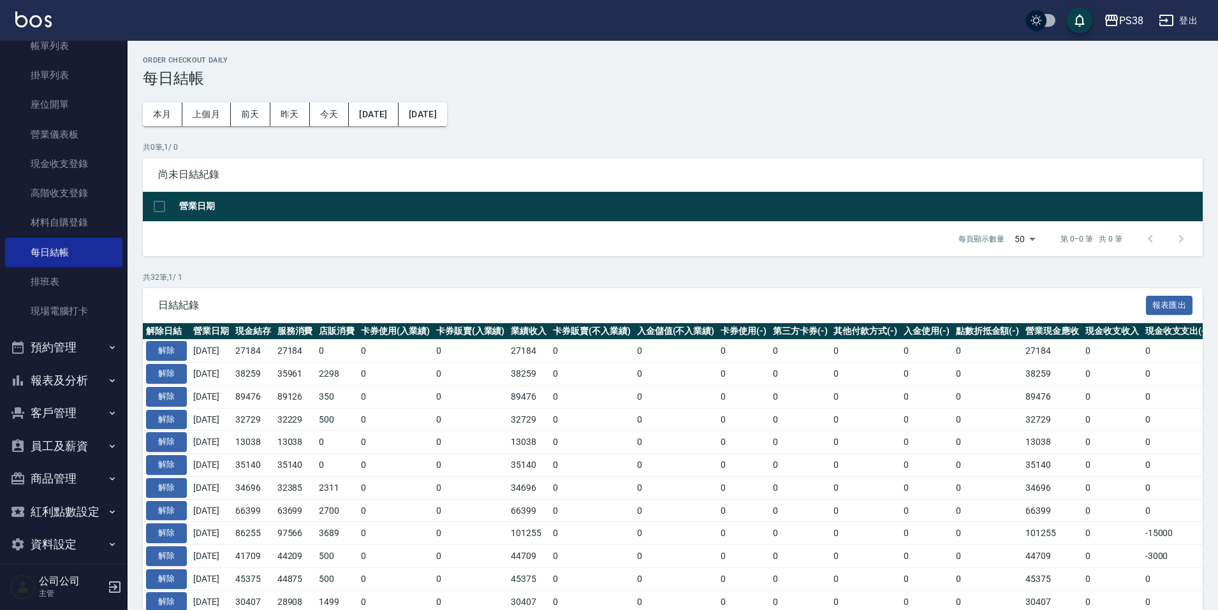
scroll to position [95, 0]
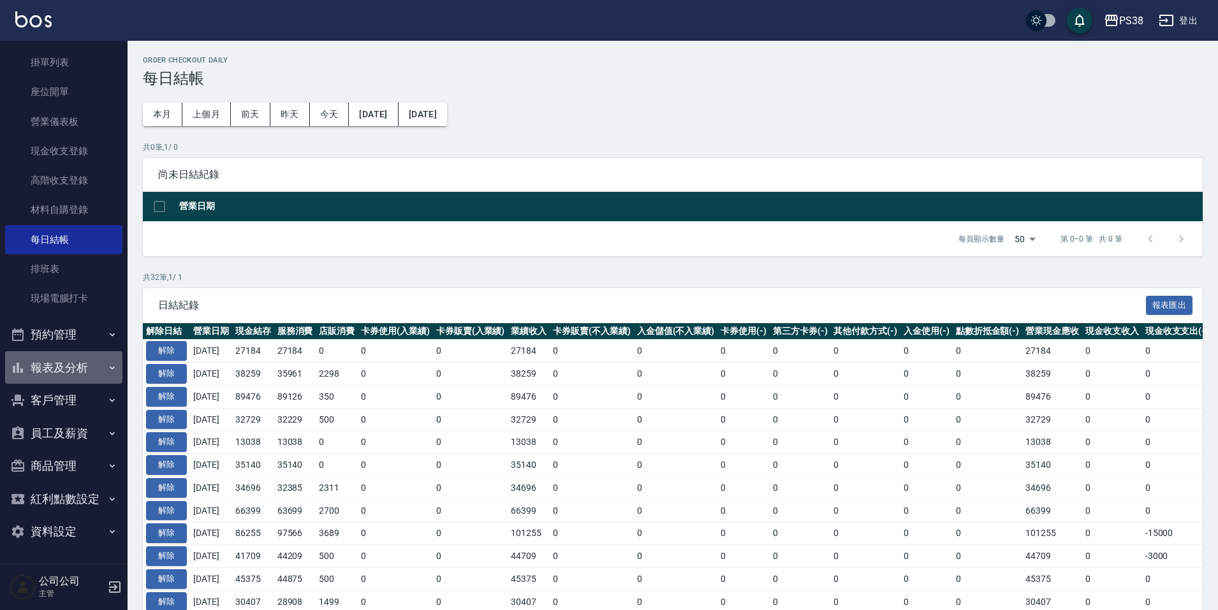
click at [81, 370] on button "報表及分析" at bounding box center [63, 367] width 117 height 33
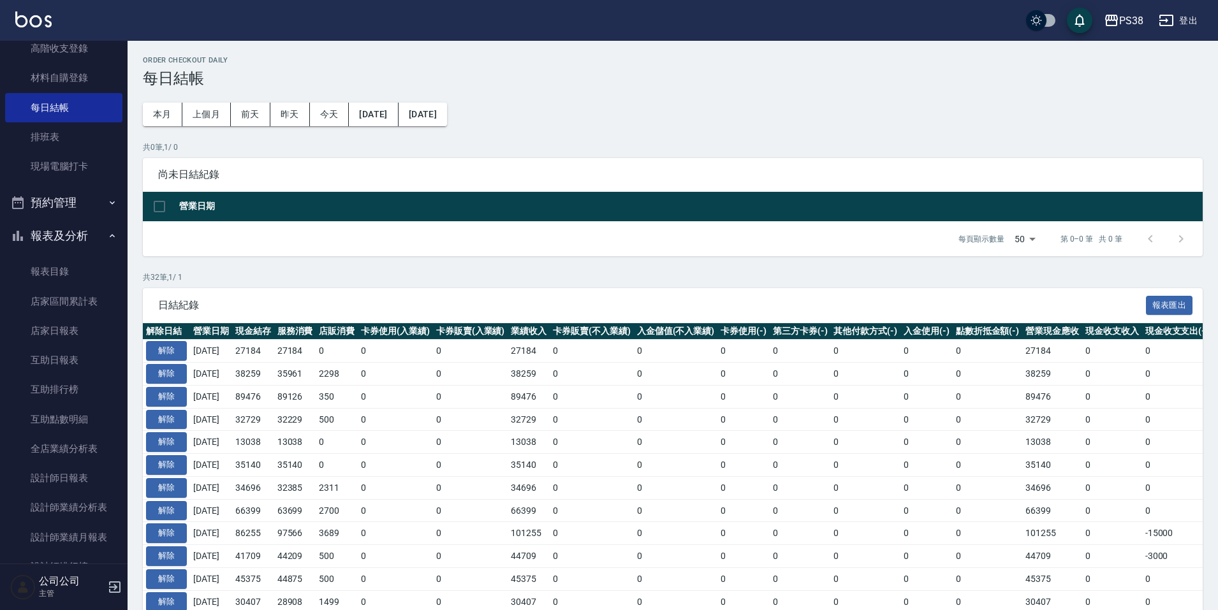
scroll to position [286, 0]
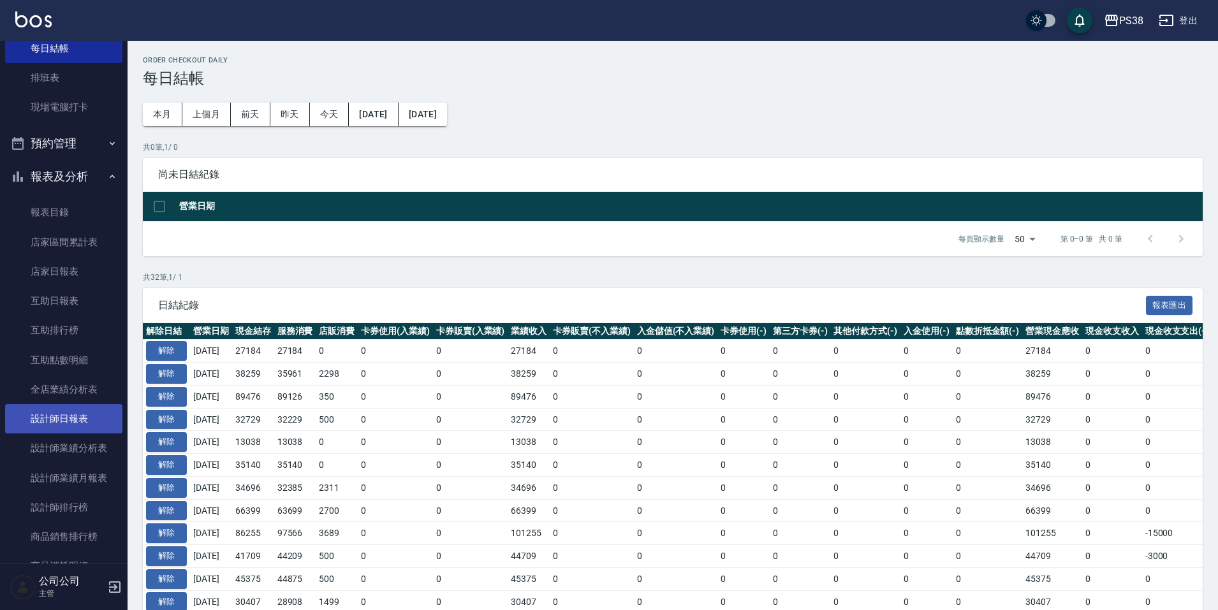
click at [71, 414] on link "設計師日報表" at bounding box center [63, 418] width 117 height 29
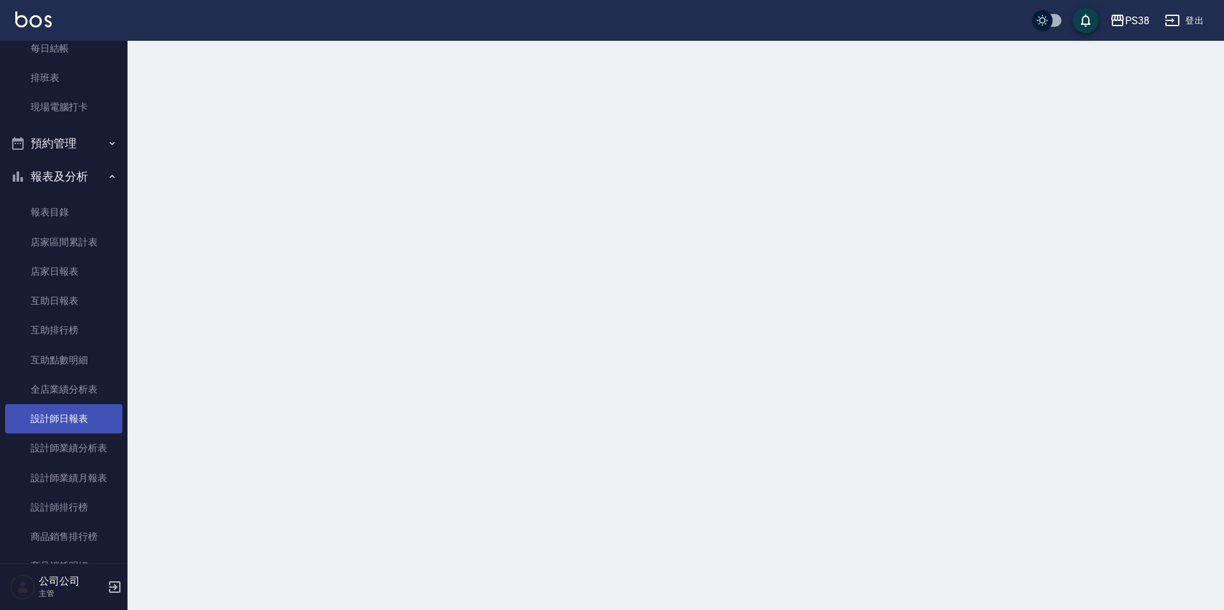
click at [71, 414] on link "設計師日報表" at bounding box center [63, 418] width 117 height 29
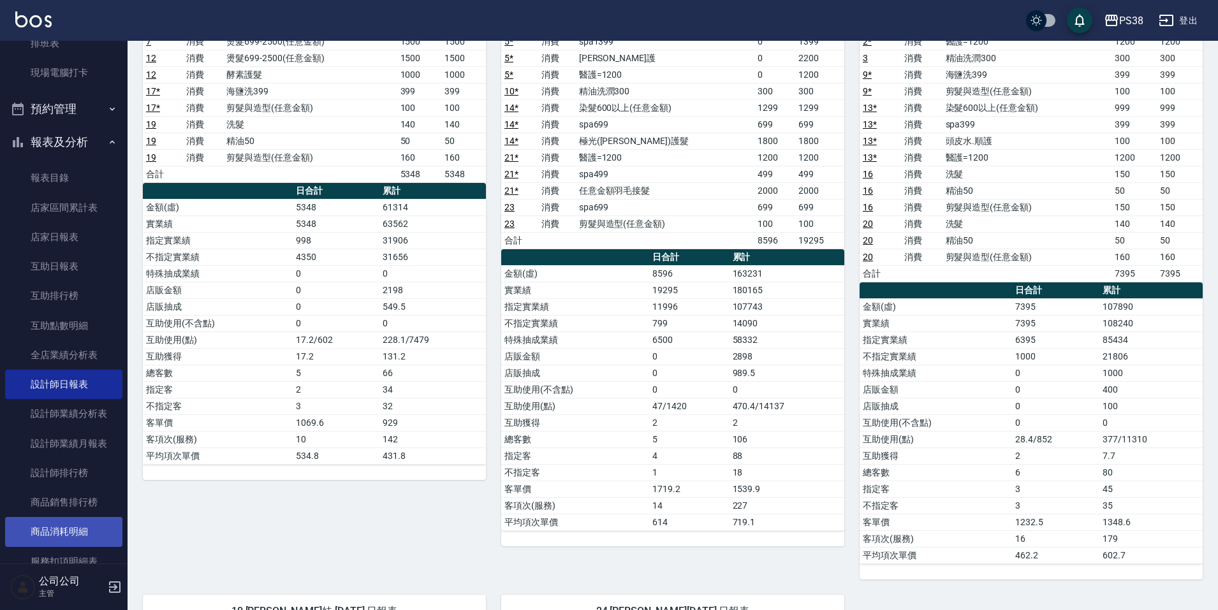
scroll to position [350, 0]
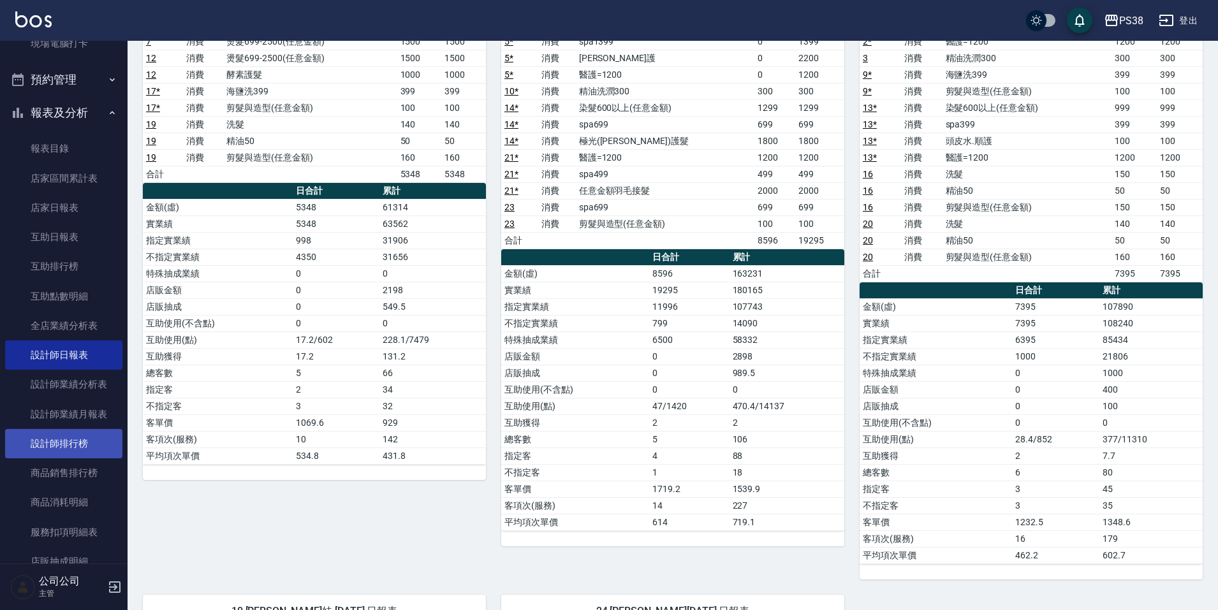
click at [82, 441] on link "設計師排行榜" at bounding box center [63, 443] width 117 height 29
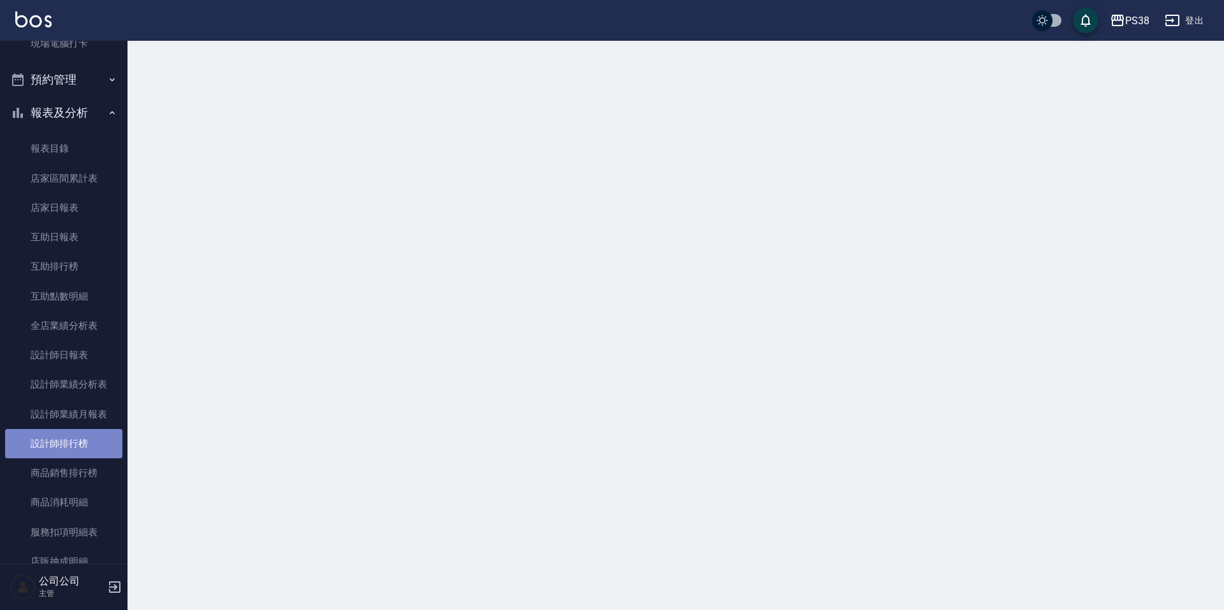
click at [82, 441] on link "設計師排行榜" at bounding box center [63, 443] width 117 height 29
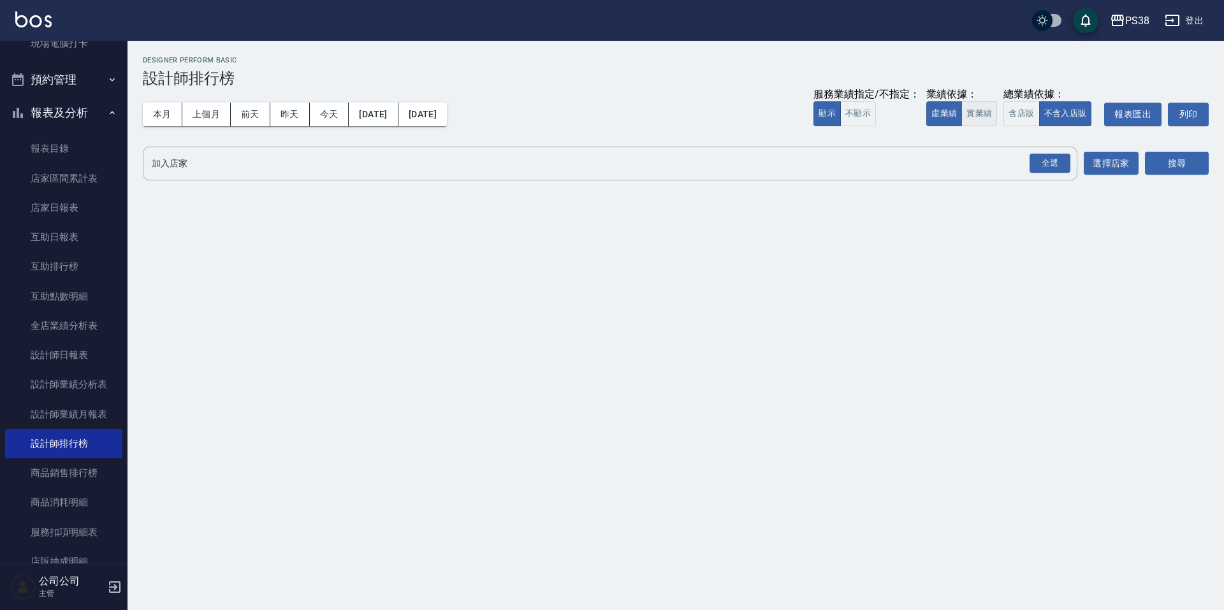
click at [986, 116] on button "實業績" at bounding box center [979, 113] width 36 height 25
drag, startPoint x: 1032, startPoint y: 159, endPoint x: 1040, endPoint y: 163, distance: 8.3
click at [1034, 161] on div "全選" at bounding box center [1049, 164] width 41 height 20
click at [1160, 163] on button "搜尋" at bounding box center [1177, 164] width 64 height 24
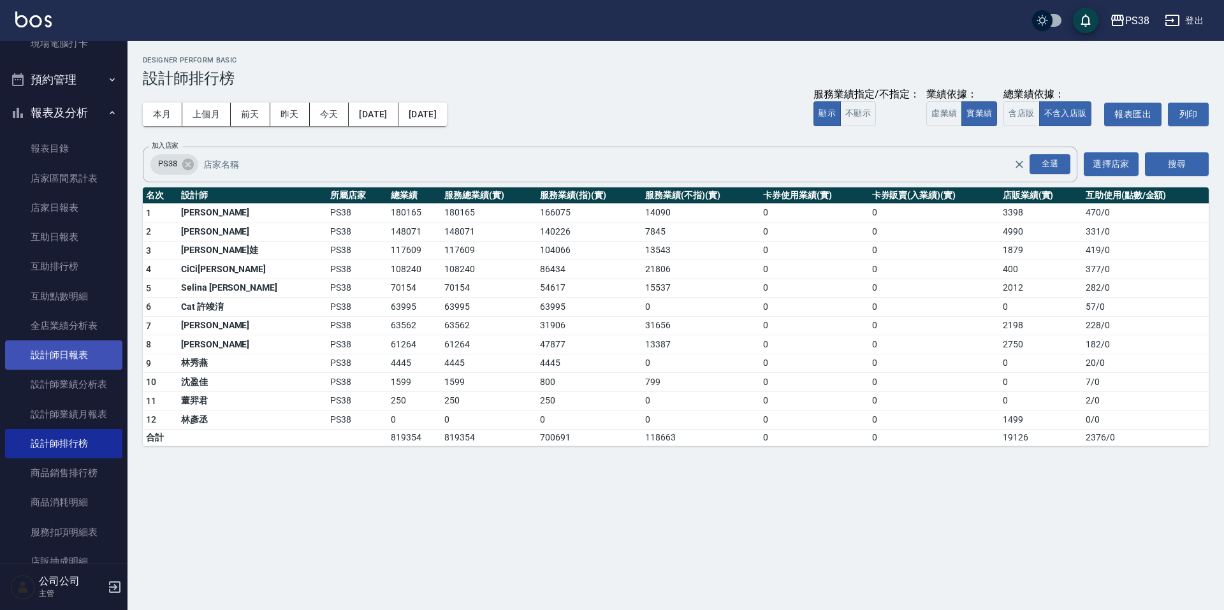
click at [84, 353] on link "設計師日報表" at bounding box center [63, 354] width 117 height 29
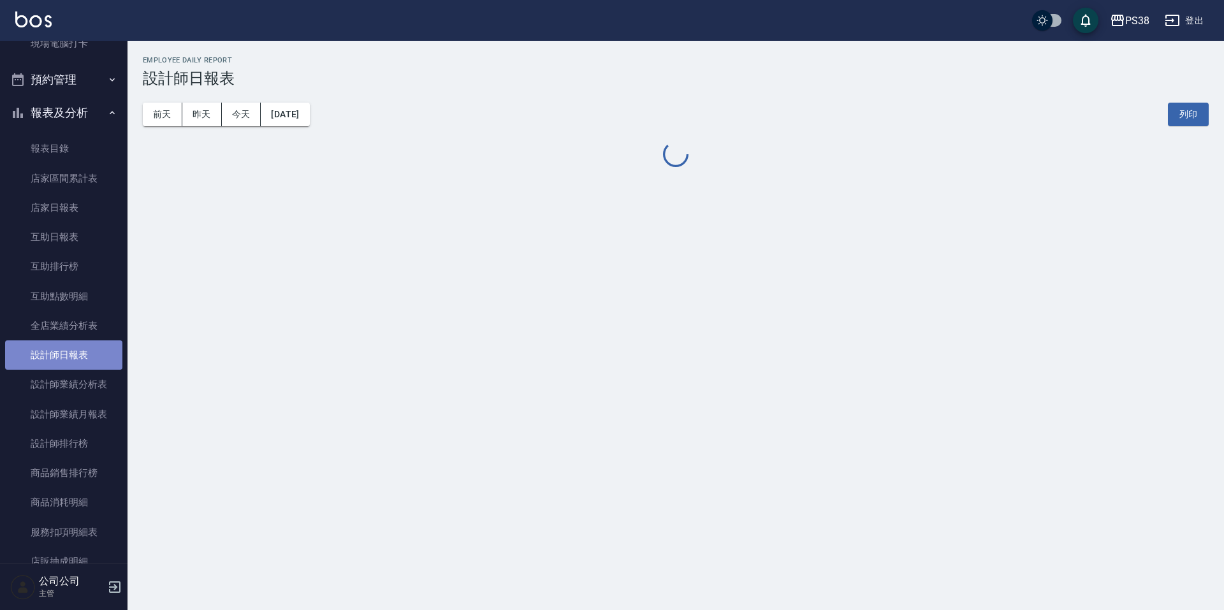
click at [84, 353] on link "設計師日報表" at bounding box center [63, 354] width 117 height 29
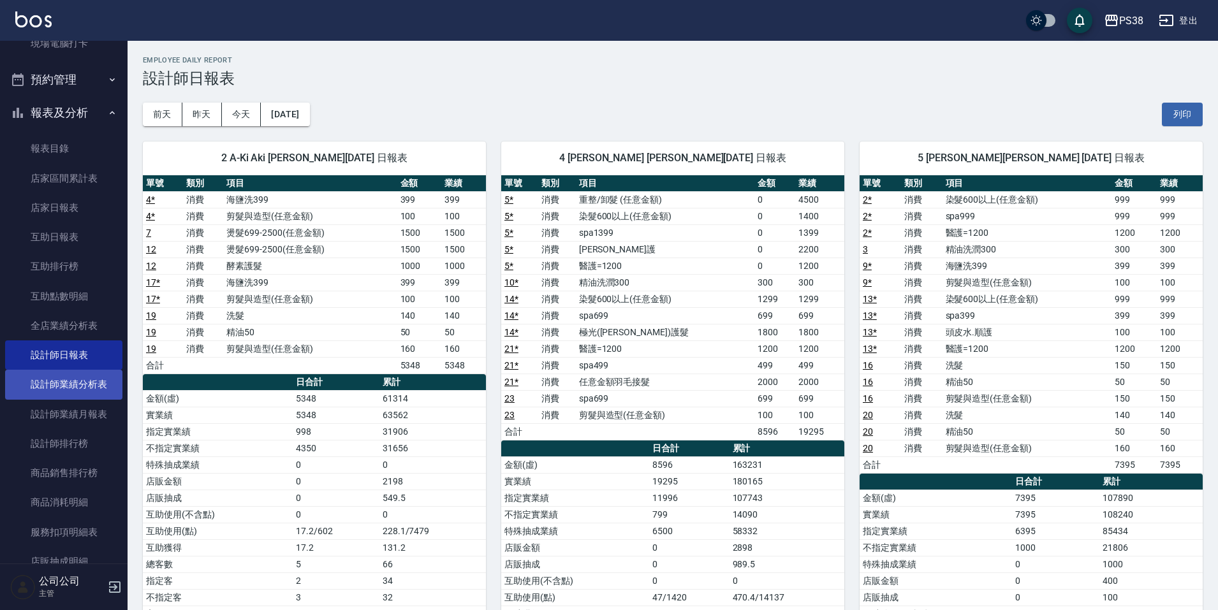
click at [84, 382] on link "設計師業績分析表" at bounding box center [63, 384] width 117 height 29
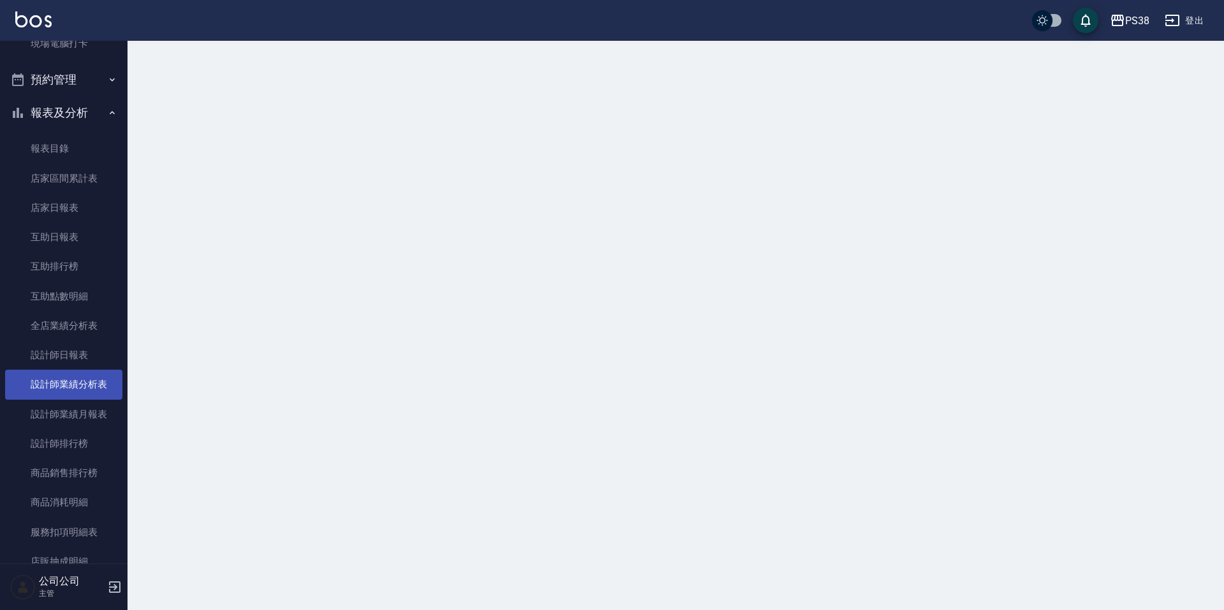
click at [84, 382] on link "設計師業績分析表" at bounding box center [63, 384] width 117 height 29
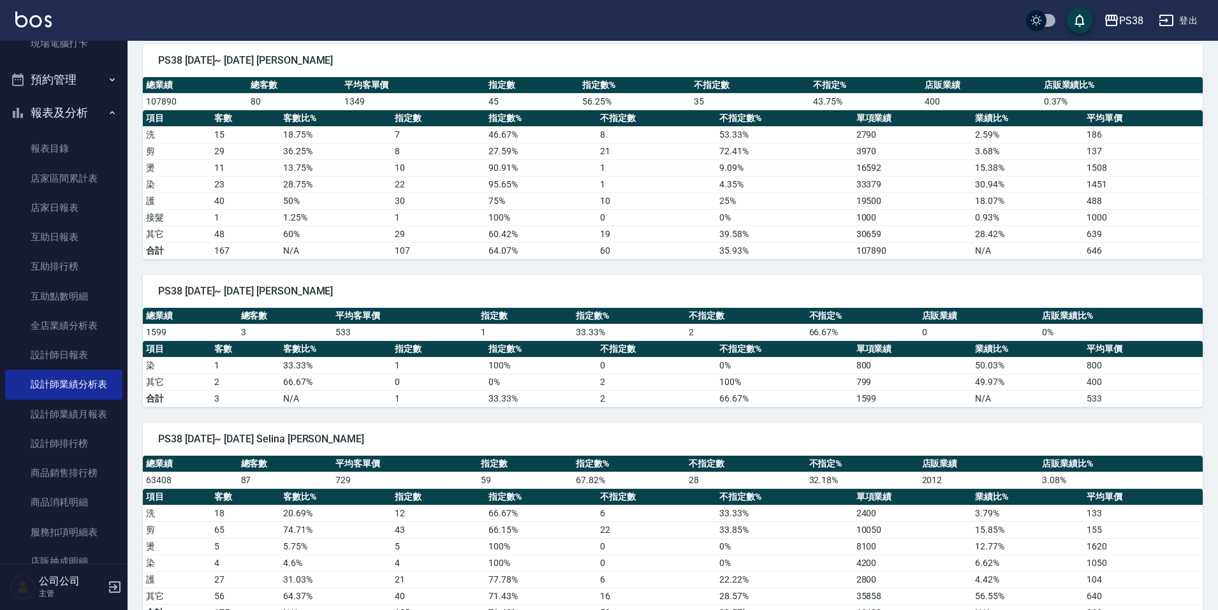
scroll to position [765, 0]
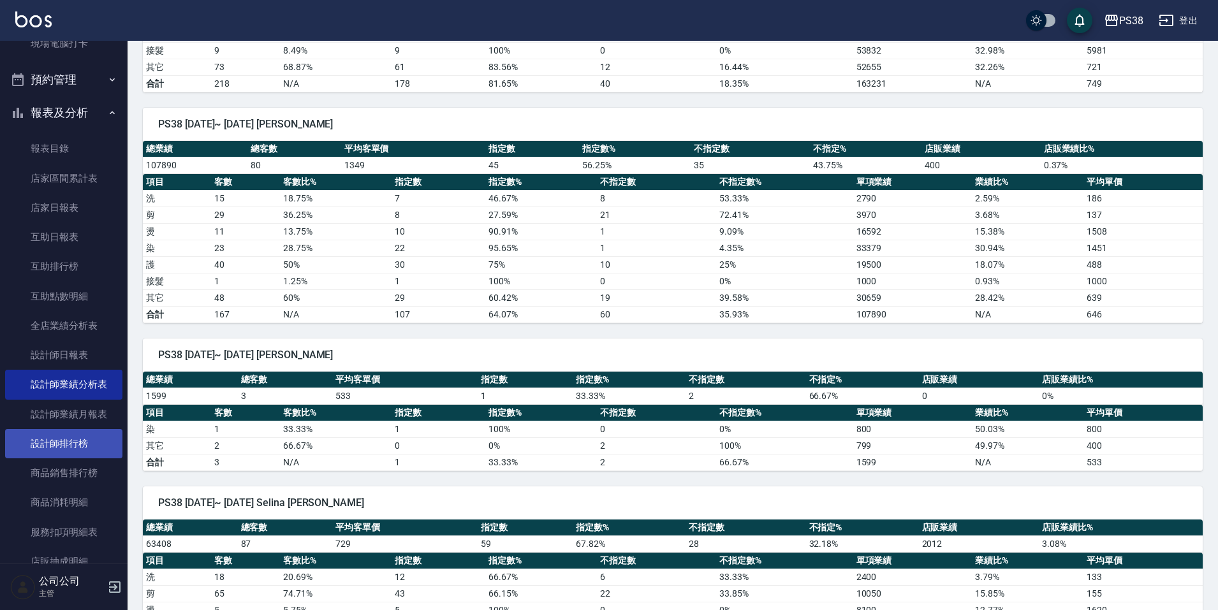
click at [78, 437] on link "設計師排行榜" at bounding box center [63, 443] width 117 height 29
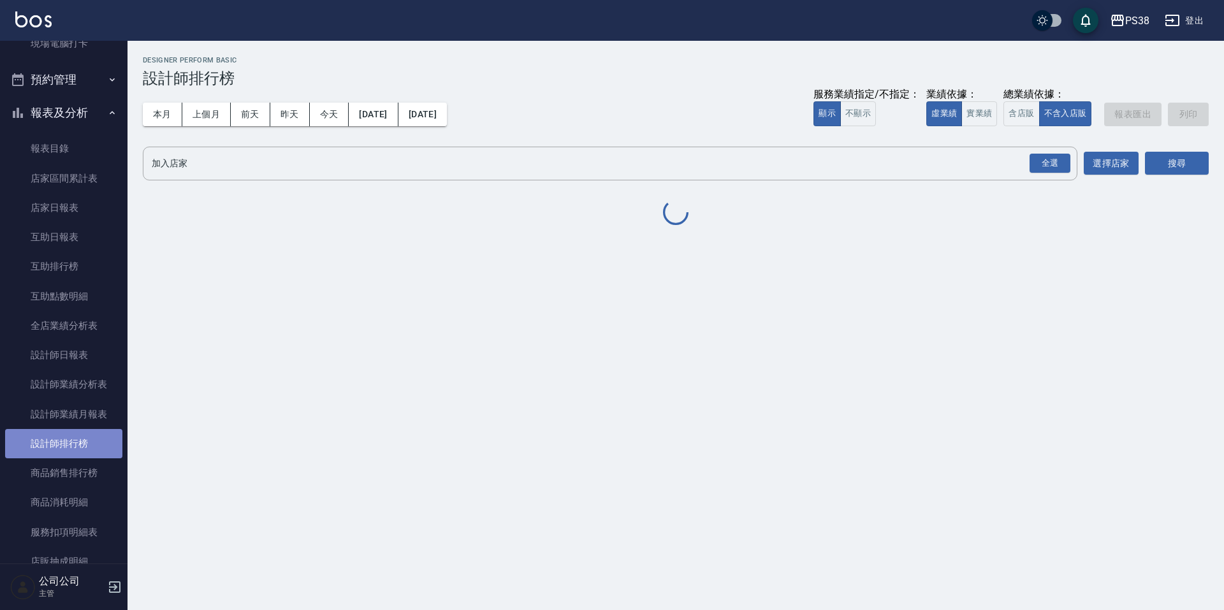
click at [78, 437] on link "設計師排行榜" at bounding box center [63, 443] width 117 height 29
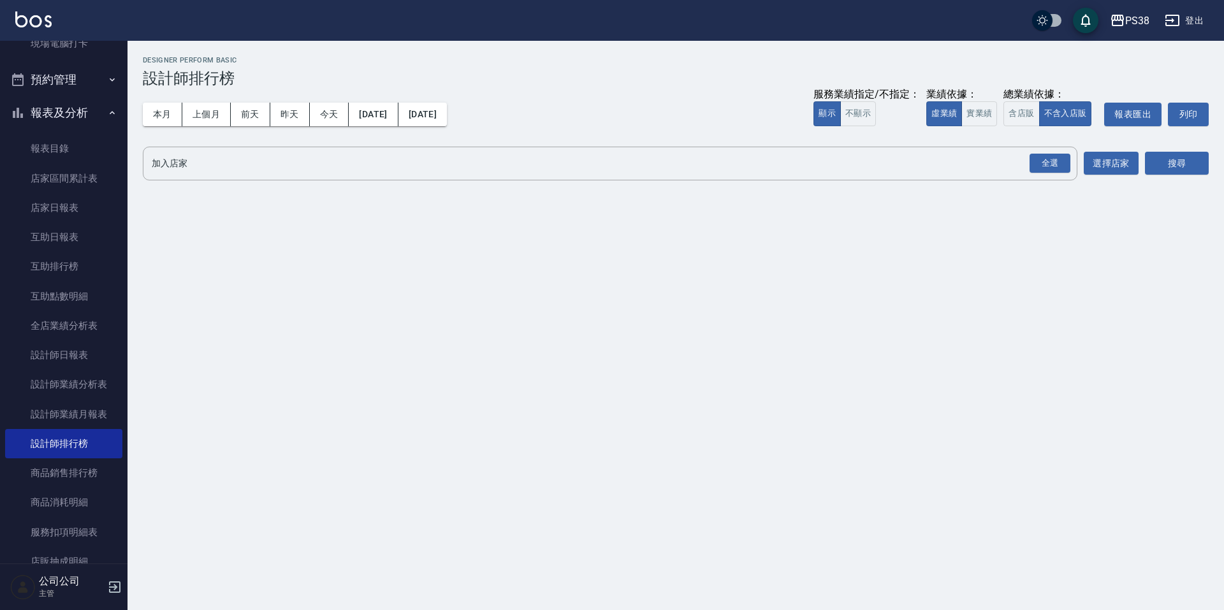
click at [971, 101] on div "業績依據：" at bounding box center [961, 94] width 71 height 13
click at [981, 122] on button "實業績" at bounding box center [979, 113] width 36 height 25
click at [1056, 170] on div "全選" at bounding box center [1049, 164] width 41 height 20
click at [1167, 161] on button "搜尋" at bounding box center [1177, 164] width 64 height 24
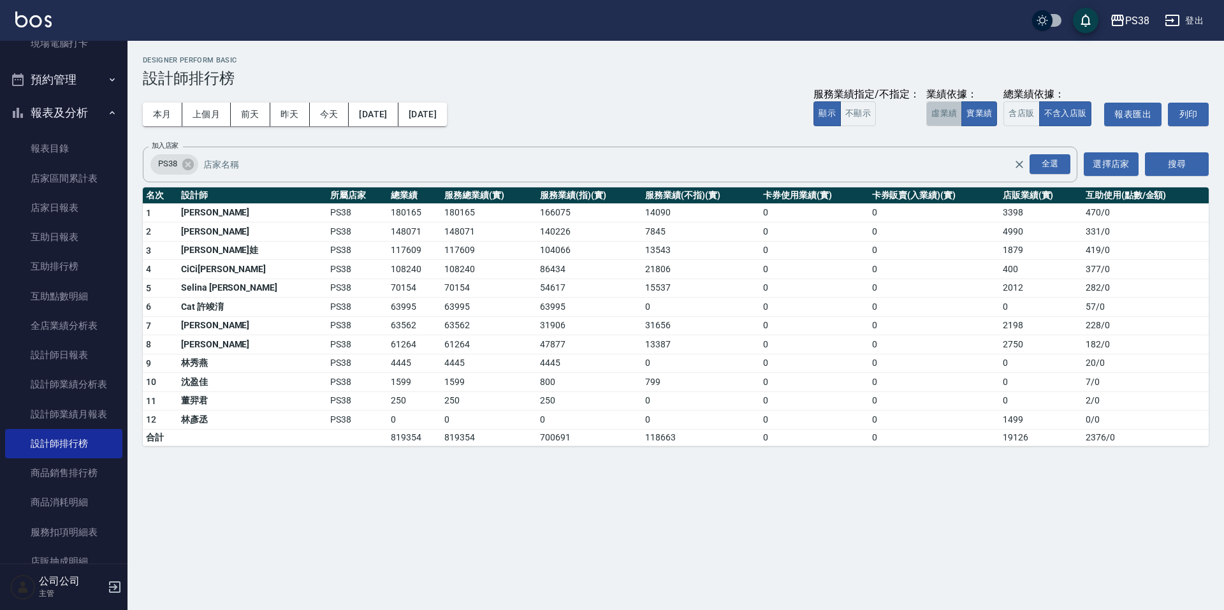
click at [942, 117] on button "虛業績" at bounding box center [944, 113] width 36 height 25
click at [398, 112] on button "[DATE]" at bounding box center [373, 115] width 49 height 24
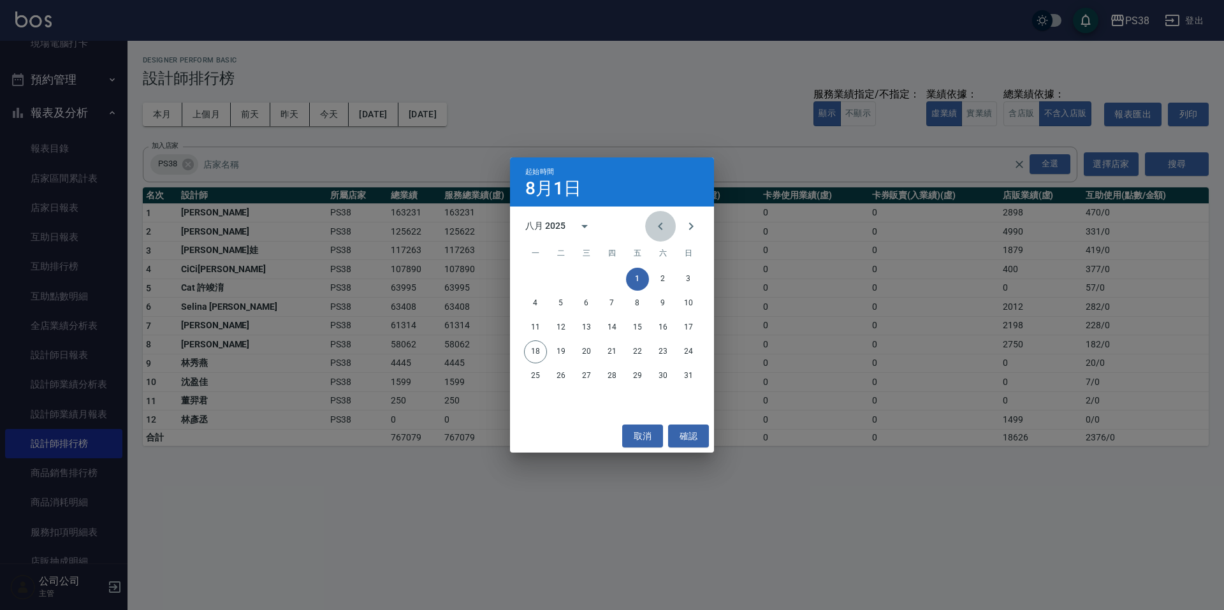
click at [665, 228] on icon "Previous month" at bounding box center [660, 226] width 15 height 15
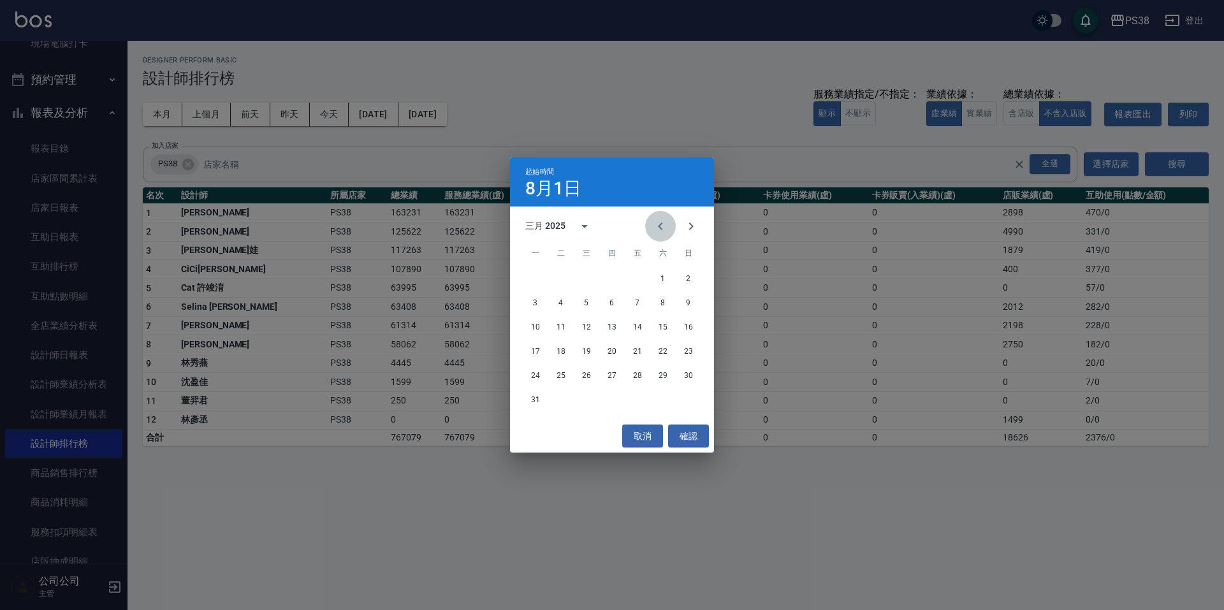
click at [665, 228] on icon "Previous month" at bounding box center [660, 226] width 15 height 15
click at [668, 222] on button "Previous month" at bounding box center [660, 226] width 31 height 31
click at [588, 279] on button "1" at bounding box center [586, 279] width 23 height 23
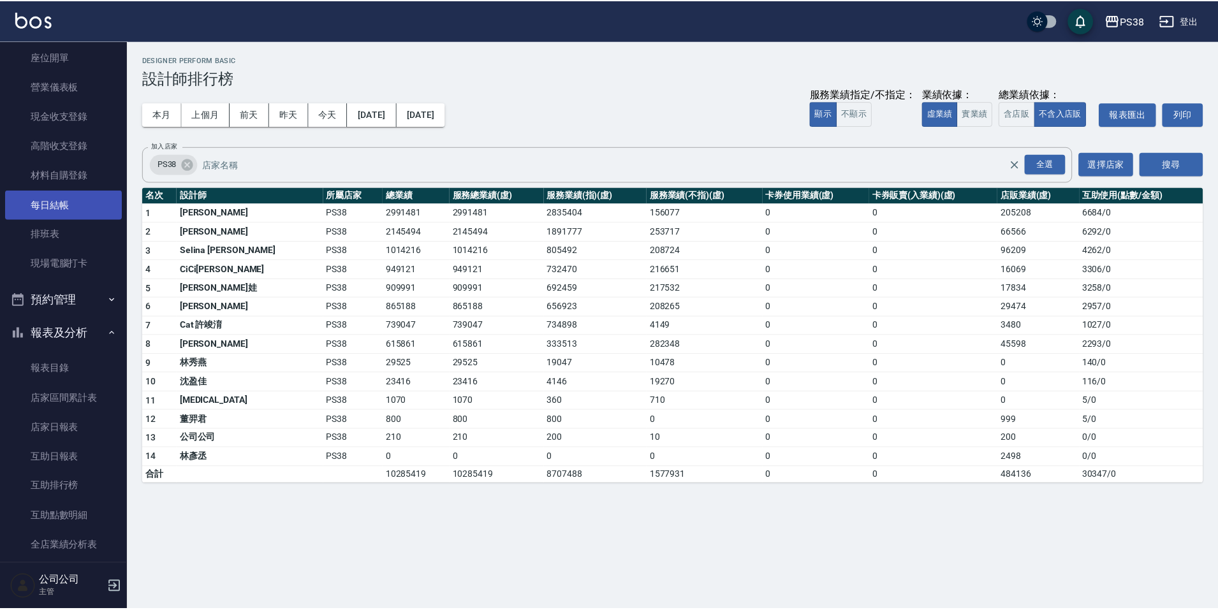
scroll to position [127, 0]
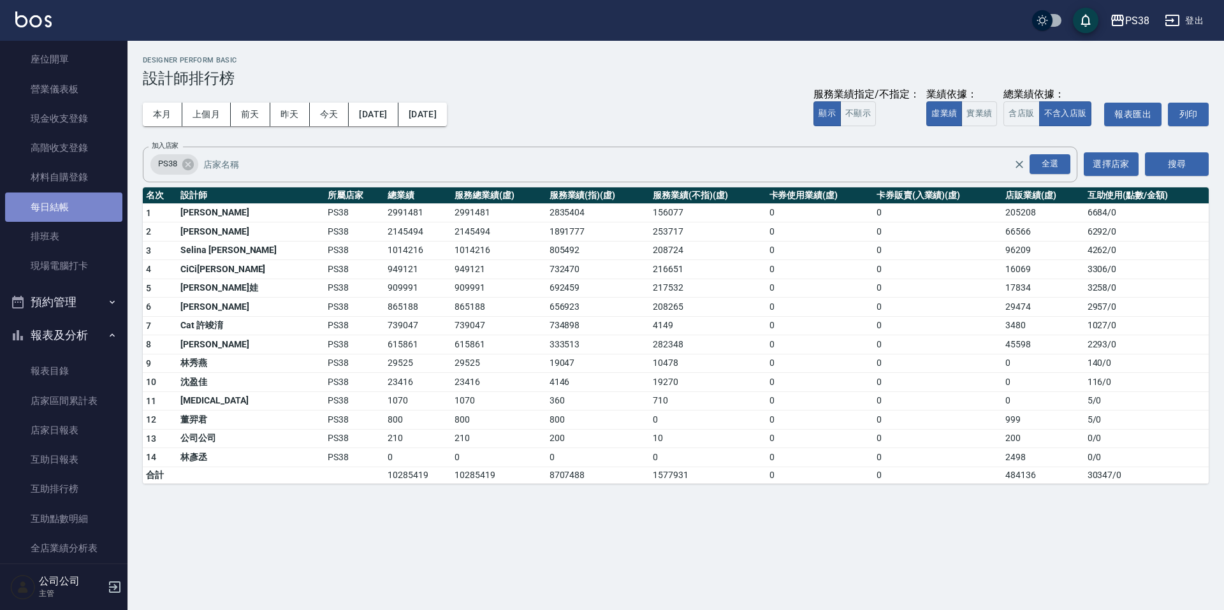
click at [67, 207] on link "每日結帳" at bounding box center [63, 207] width 117 height 29
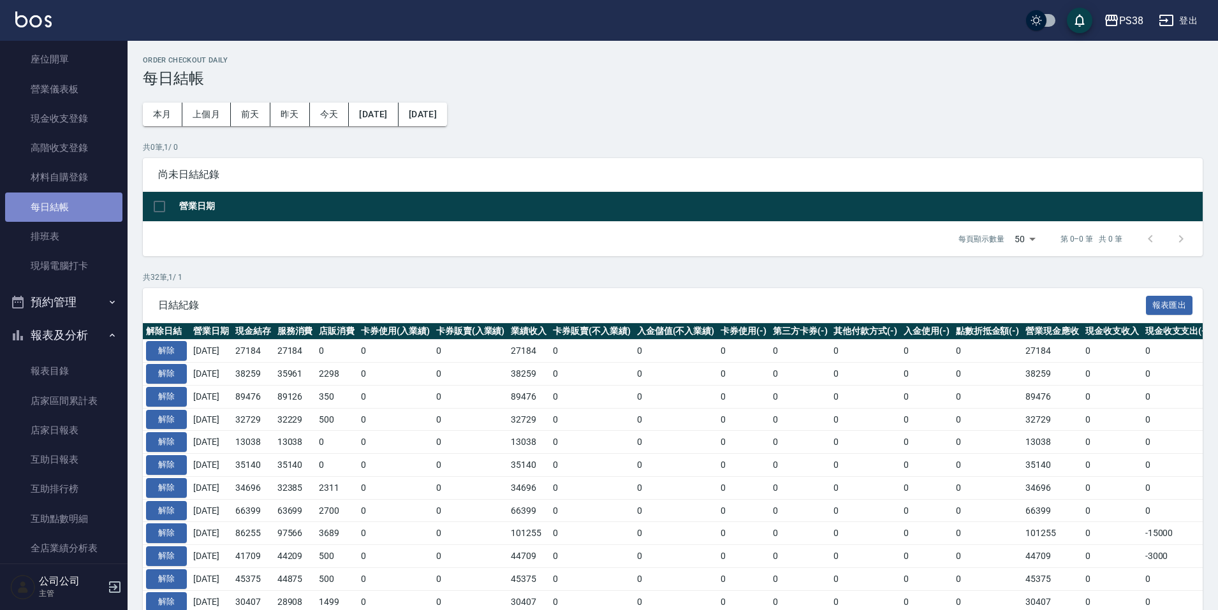
click at [67, 207] on link "每日結帳" at bounding box center [63, 207] width 117 height 29
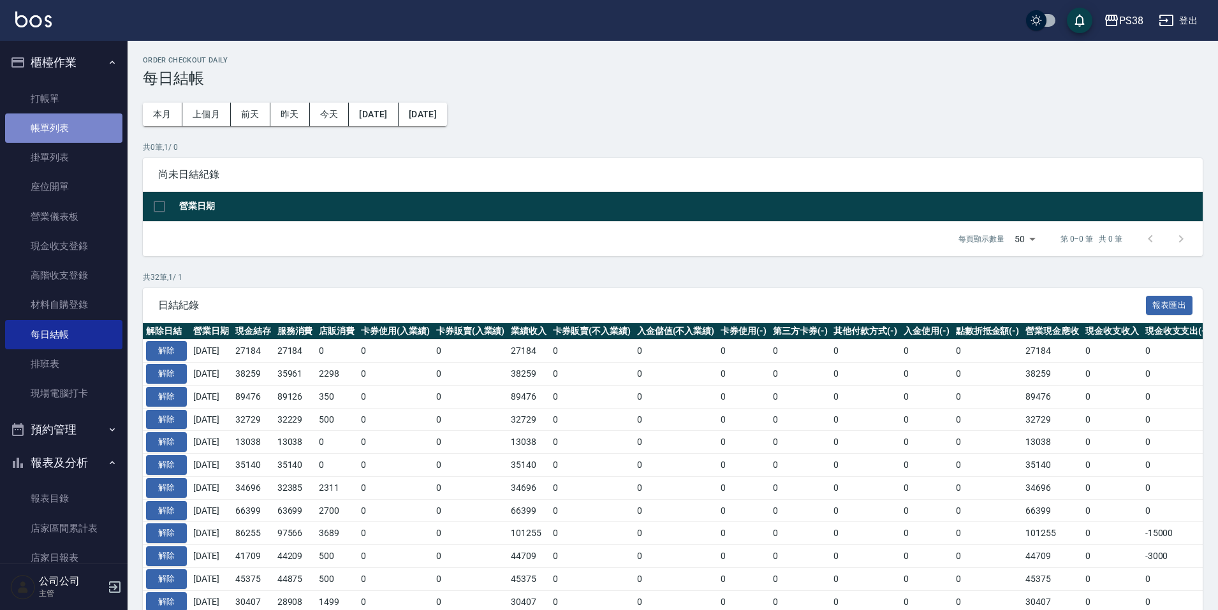
click at [68, 129] on link "帳單列表" at bounding box center [63, 127] width 117 height 29
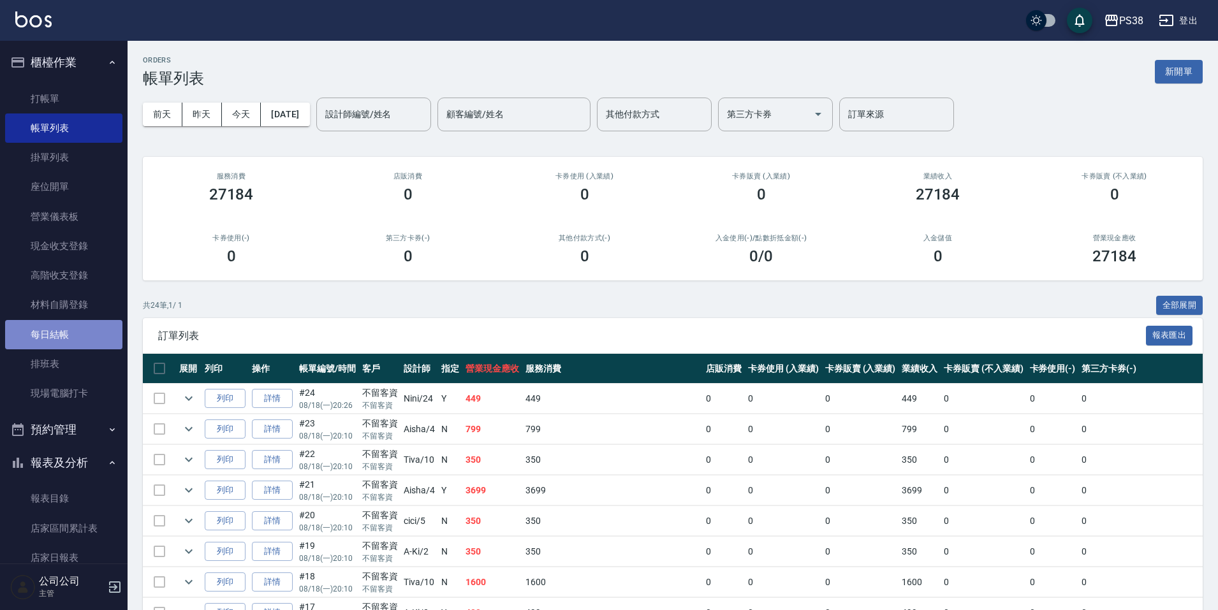
click at [63, 336] on link "每日結帳" at bounding box center [63, 334] width 117 height 29
click at [63, 335] on link "每日結帳" at bounding box center [63, 334] width 117 height 29
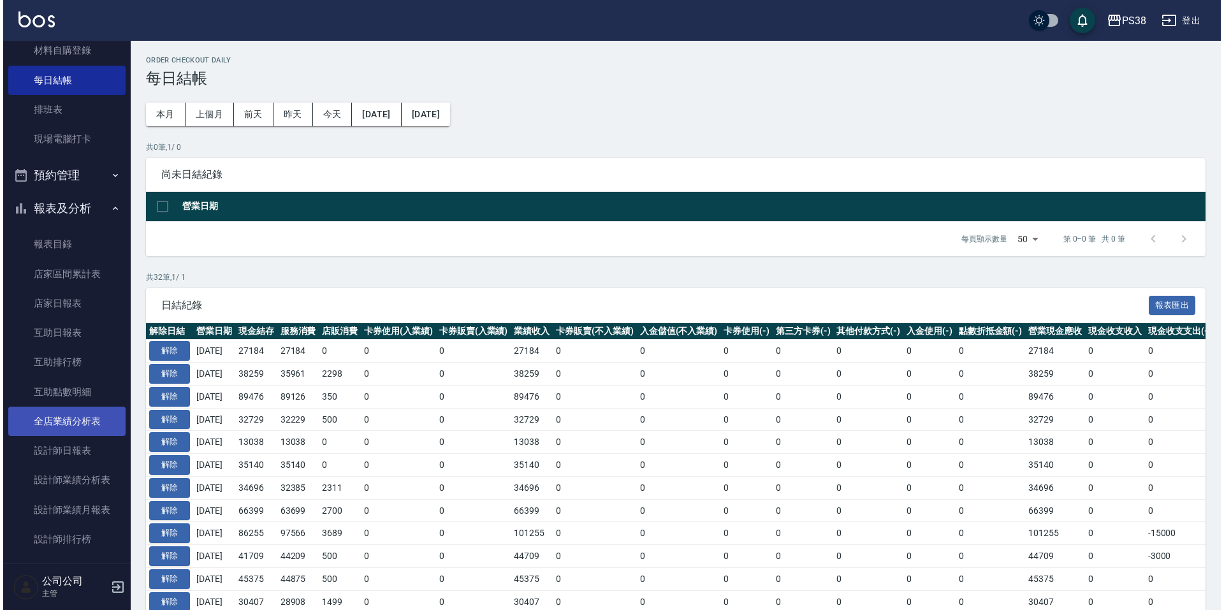
scroll to position [255, 0]
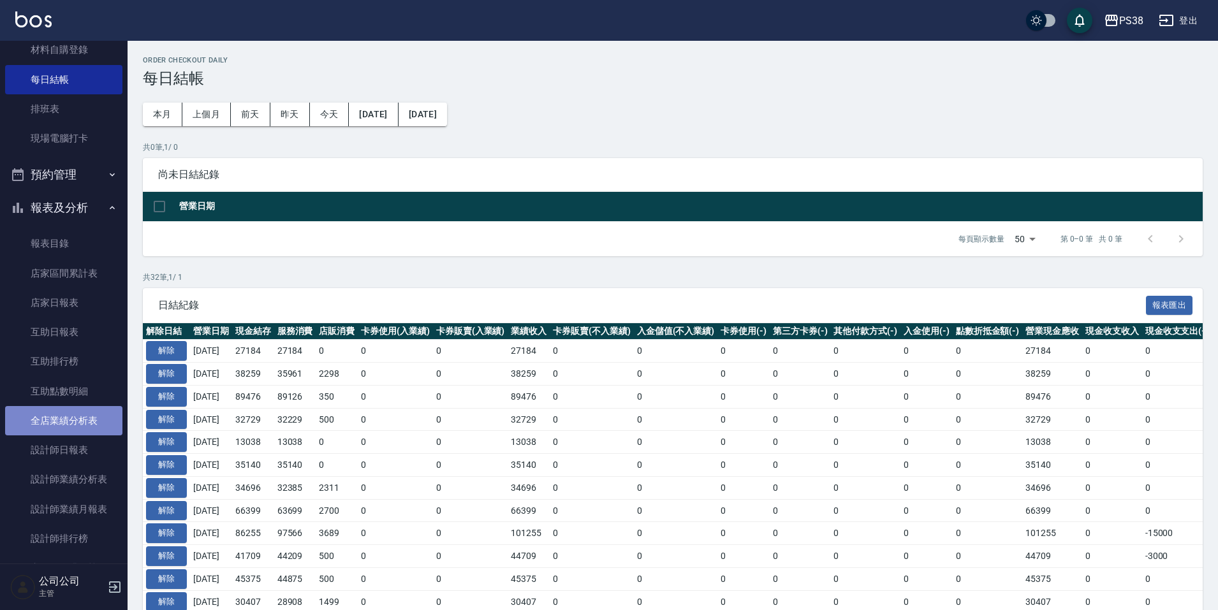
click at [89, 422] on link "全店業績分析表" at bounding box center [63, 420] width 117 height 29
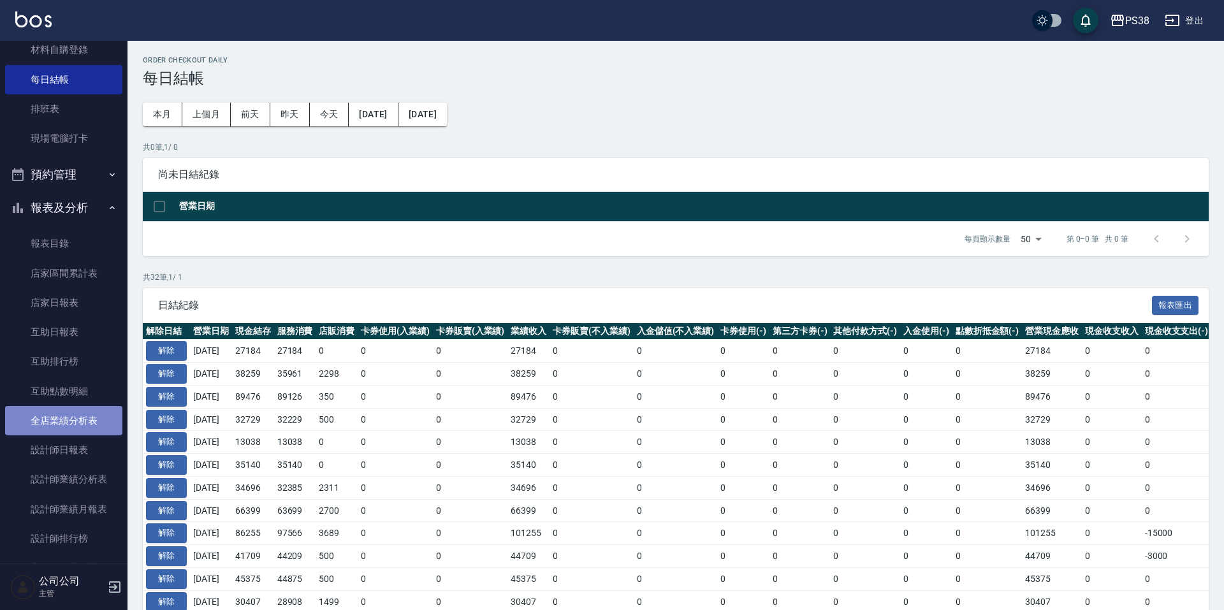
click at [89, 421] on link "全店業績分析表" at bounding box center [63, 420] width 117 height 29
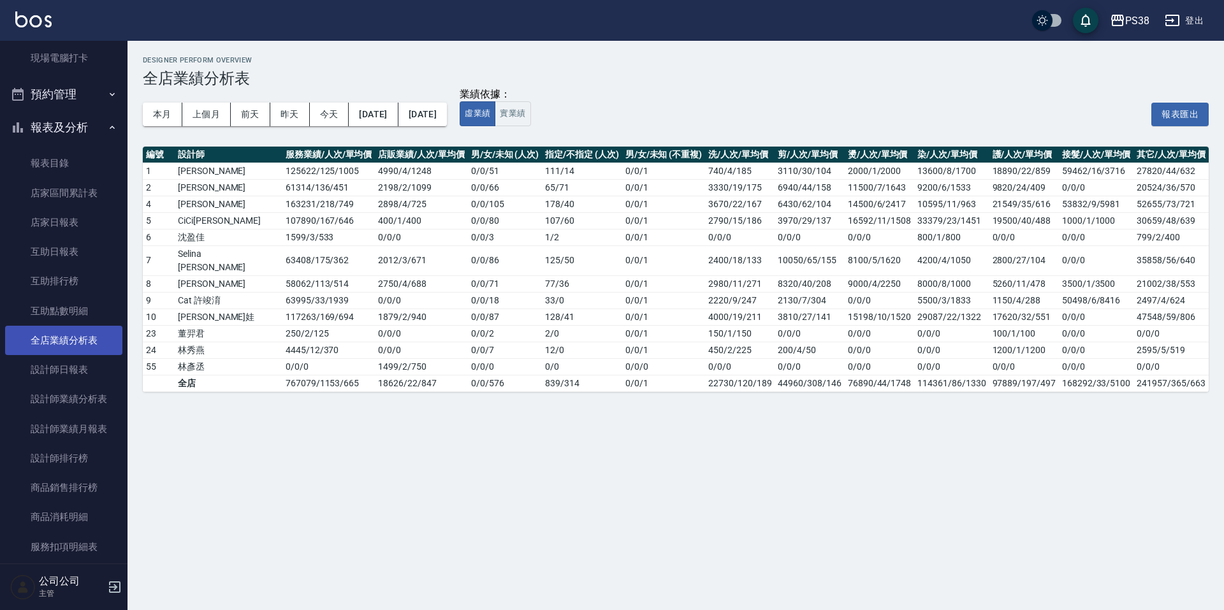
scroll to position [382, 0]
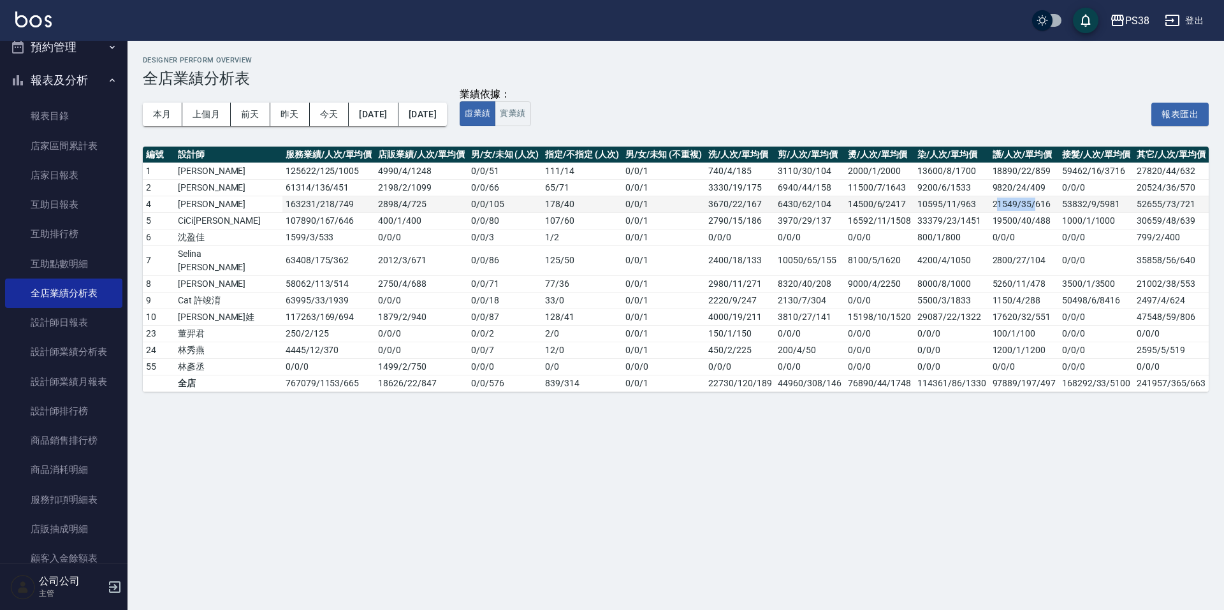
drag, startPoint x: 987, startPoint y: 203, endPoint x: 1024, endPoint y: 203, distance: 37.6
click at [1024, 203] on td "21549/35/616" at bounding box center [1023, 204] width 69 height 17
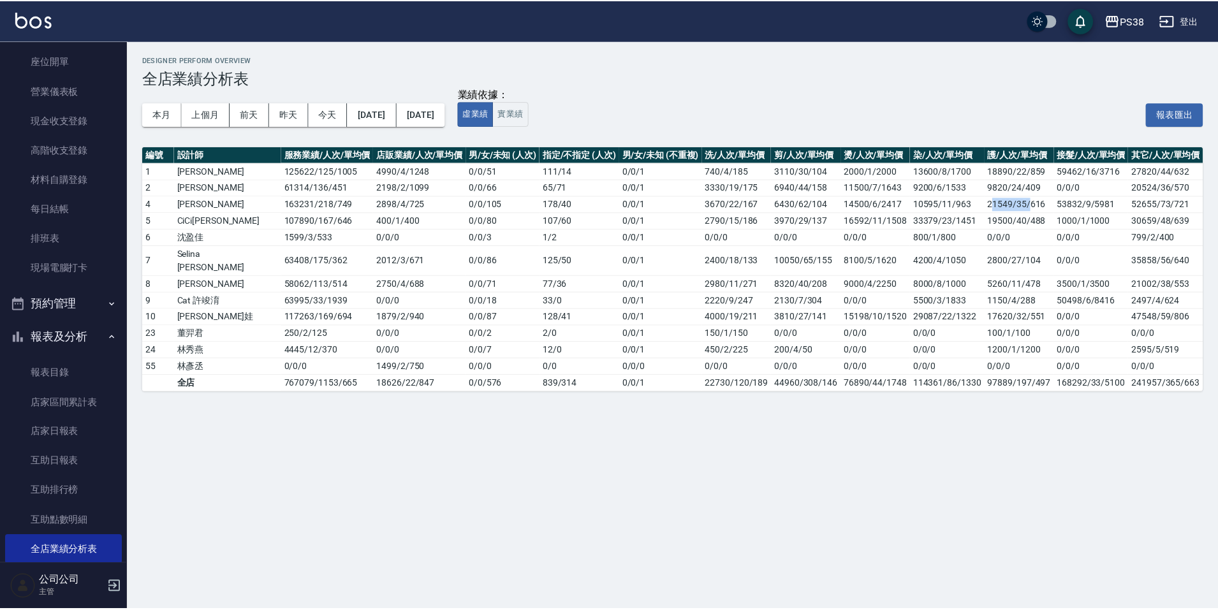
scroll to position [319, 0]
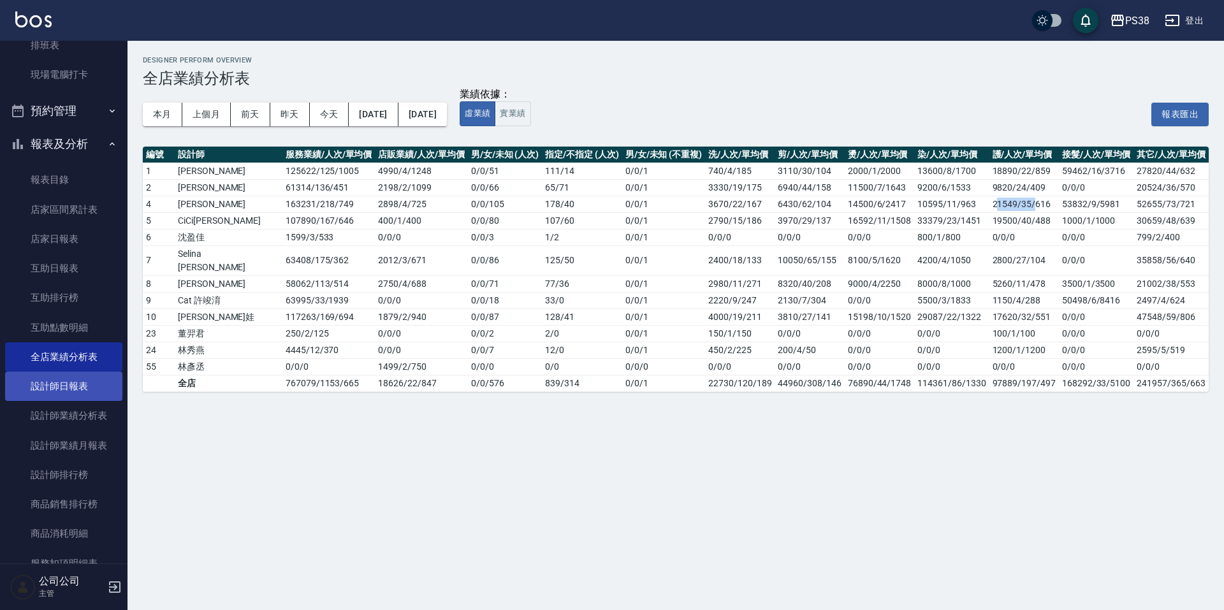
click at [76, 382] on link "設計師日報表" at bounding box center [63, 386] width 117 height 29
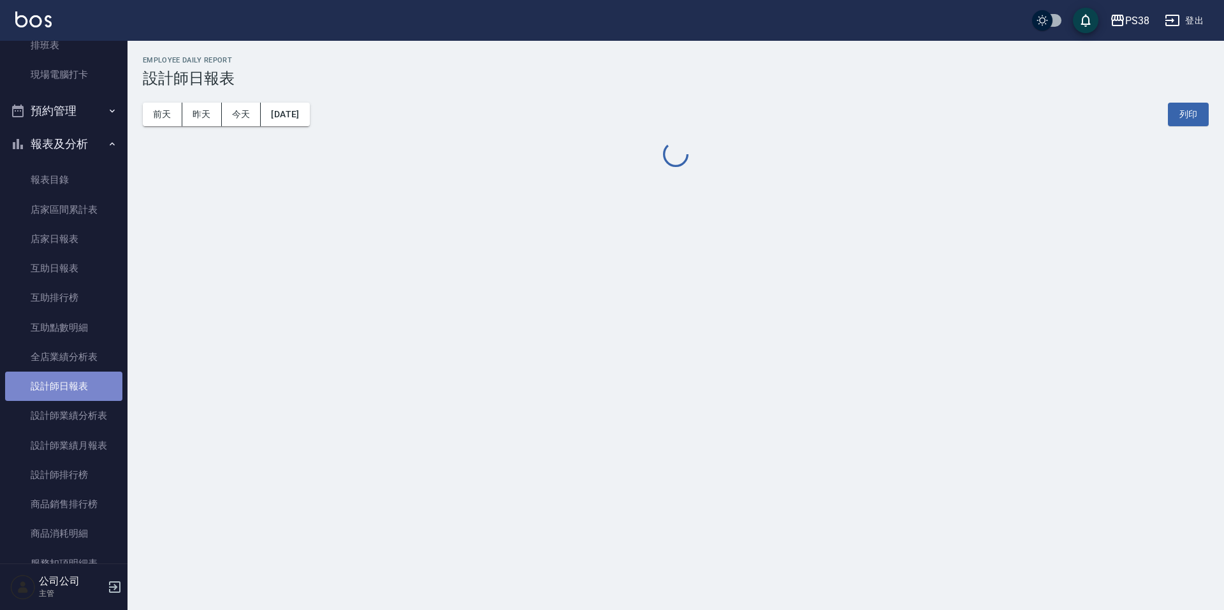
click at [76, 382] on link "設計師日報表" at bounding box center [63, 386] width 117 height 29
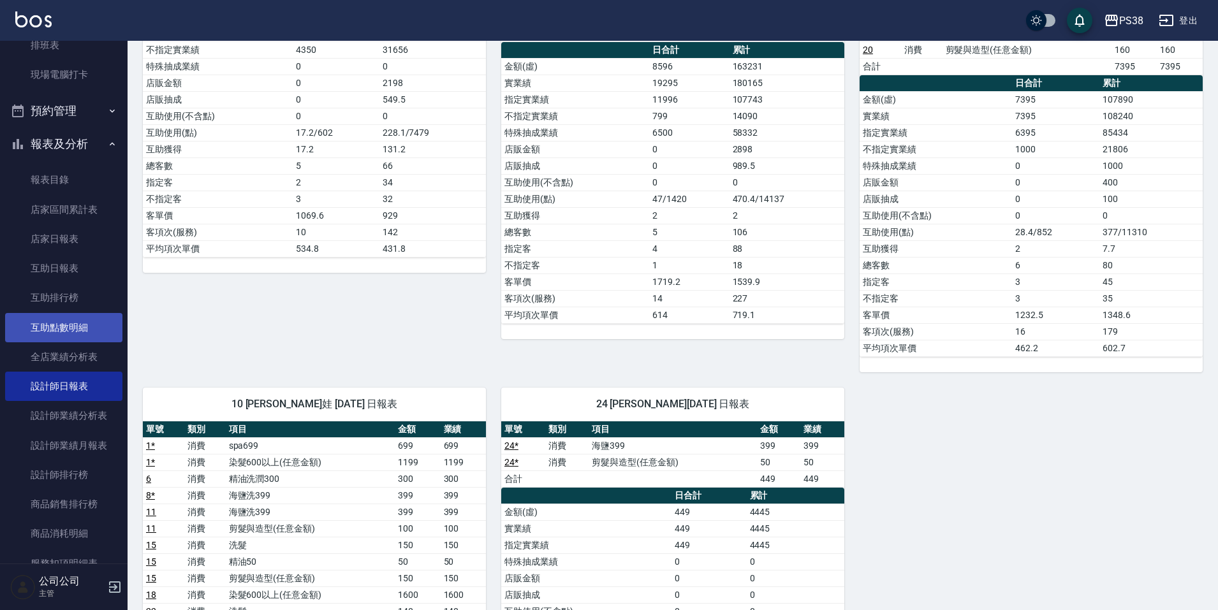
scroll to position [382, 0]
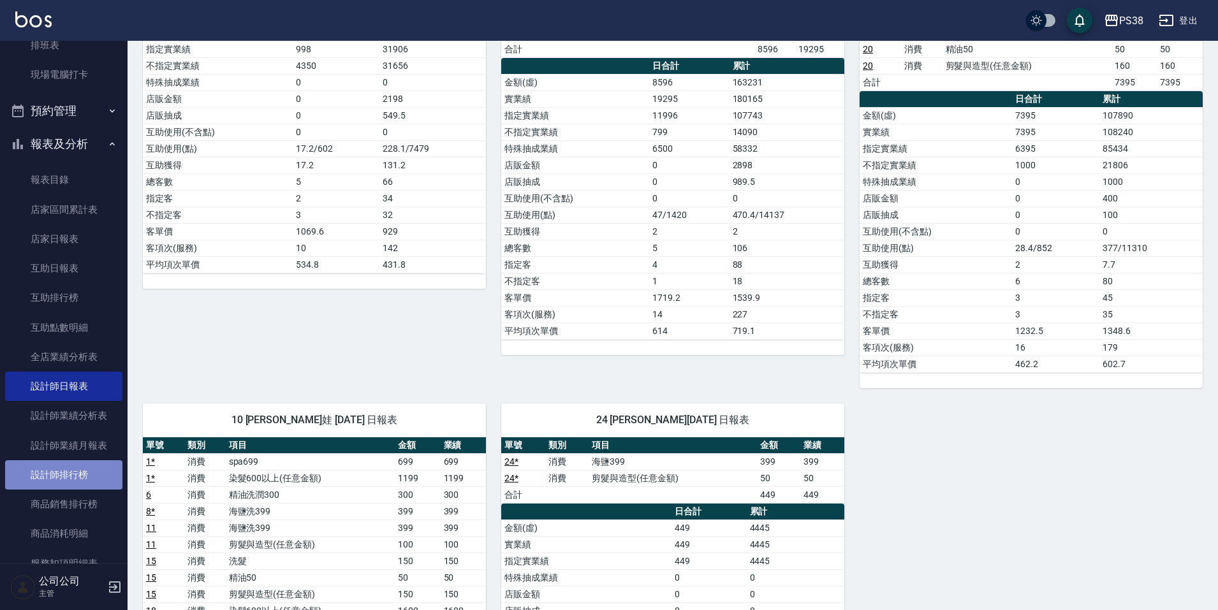
click at [64, 474] on link "設計師排行榜" at bounding box center [63, 474] width 117 height 29
click at [64, 475] on link "設計師排行榜" at bounding box center [63, 474] width 117 height 29
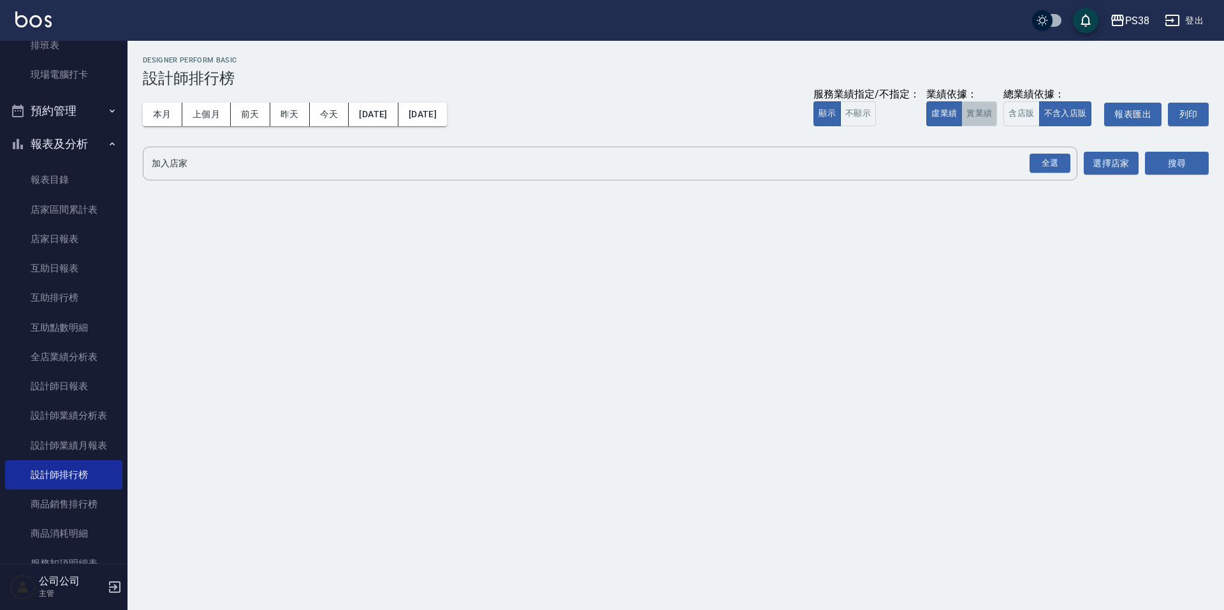
click at [980, 125] on button "實業績" at bounding box center [979, 113] width 36 height 25
click at [1062, 161] on div "全選" at bounding box center [1049, 164] width 41 height 20
click at [1168, 163] on button "搜尋" at bounding box center [1177, 164] width 64 height 24
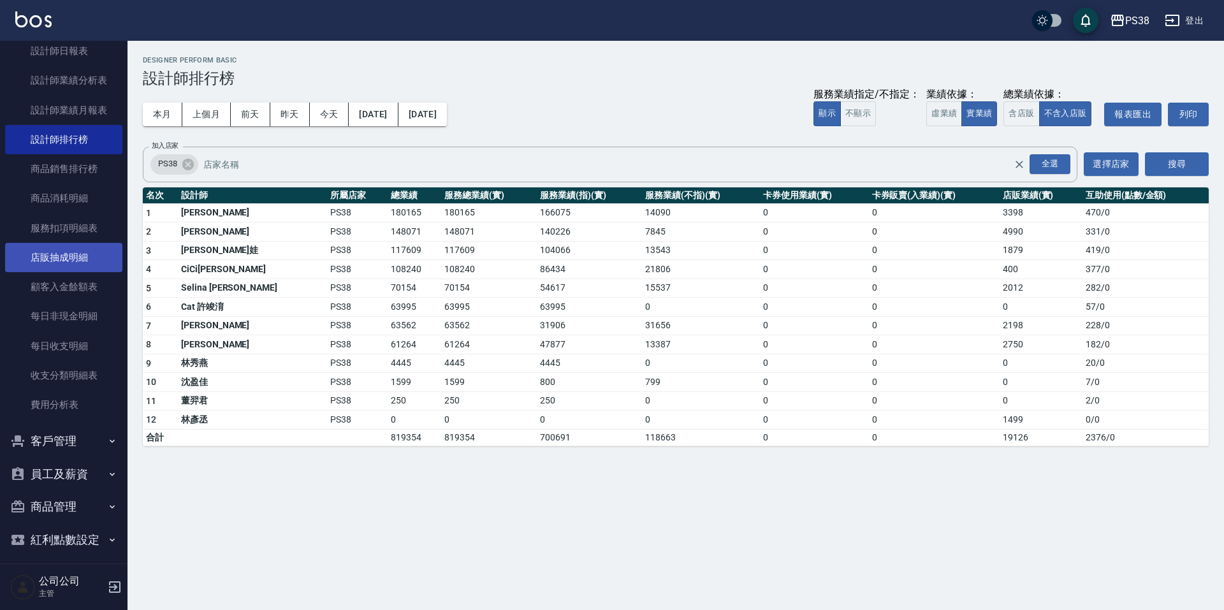
scroll to position [695, 0]
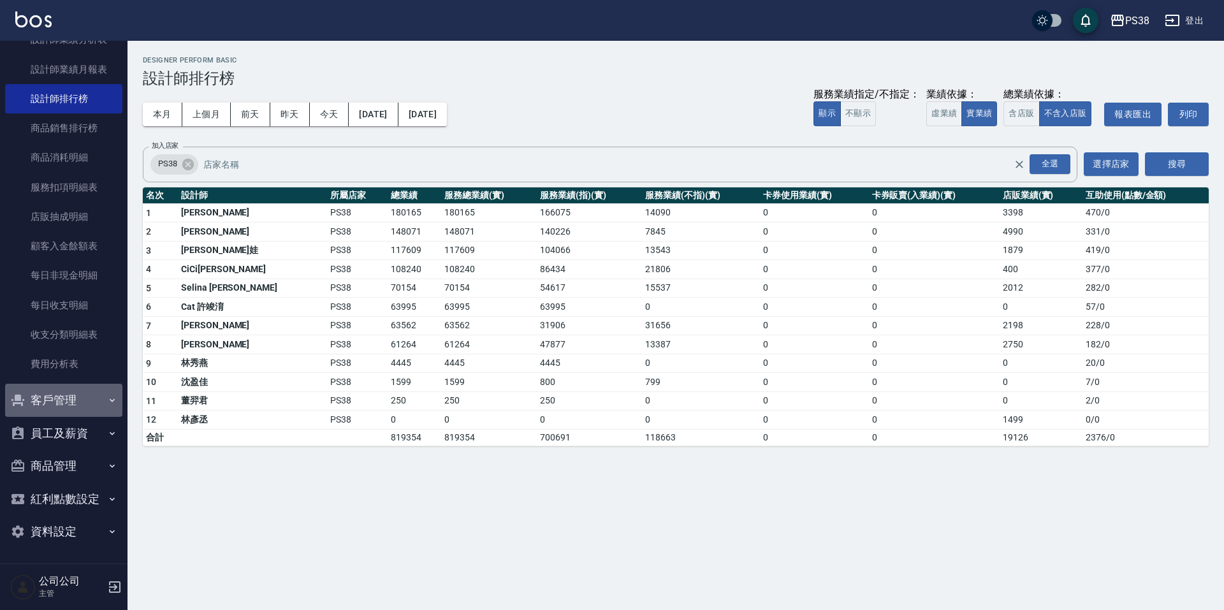
click at [80, 400] on button "客戶管理" at bounding box center [63, 400] width 117 height 33
click at [80, 428] on button "員工及薪資" at bounding box center [63, 433] width 117 height 33
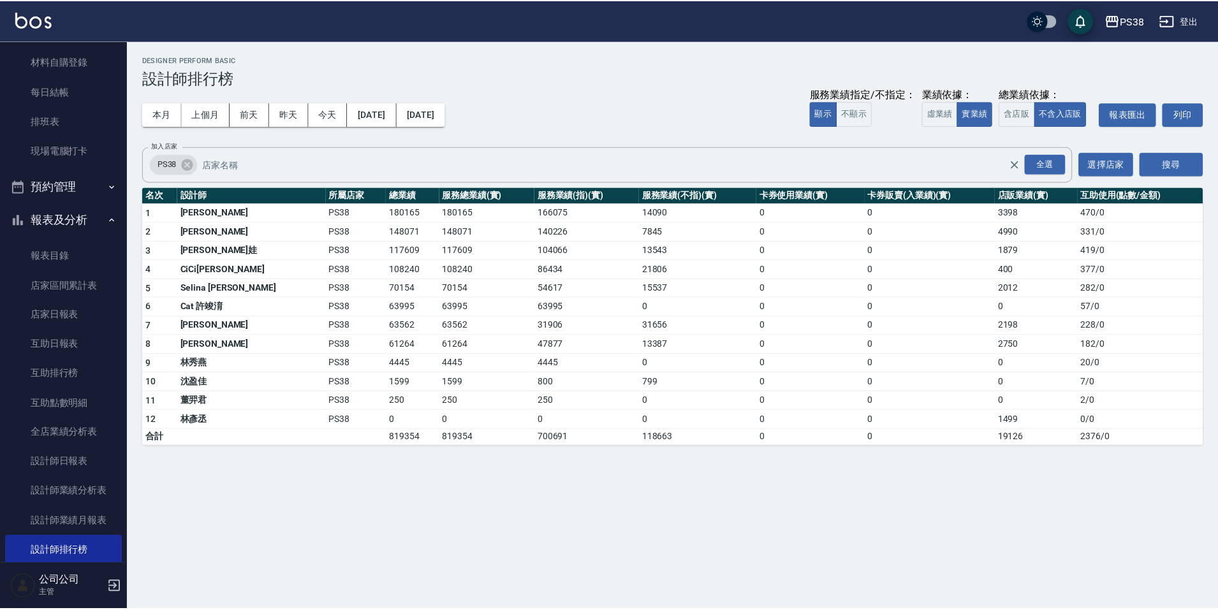
scroll to position [121, 0]
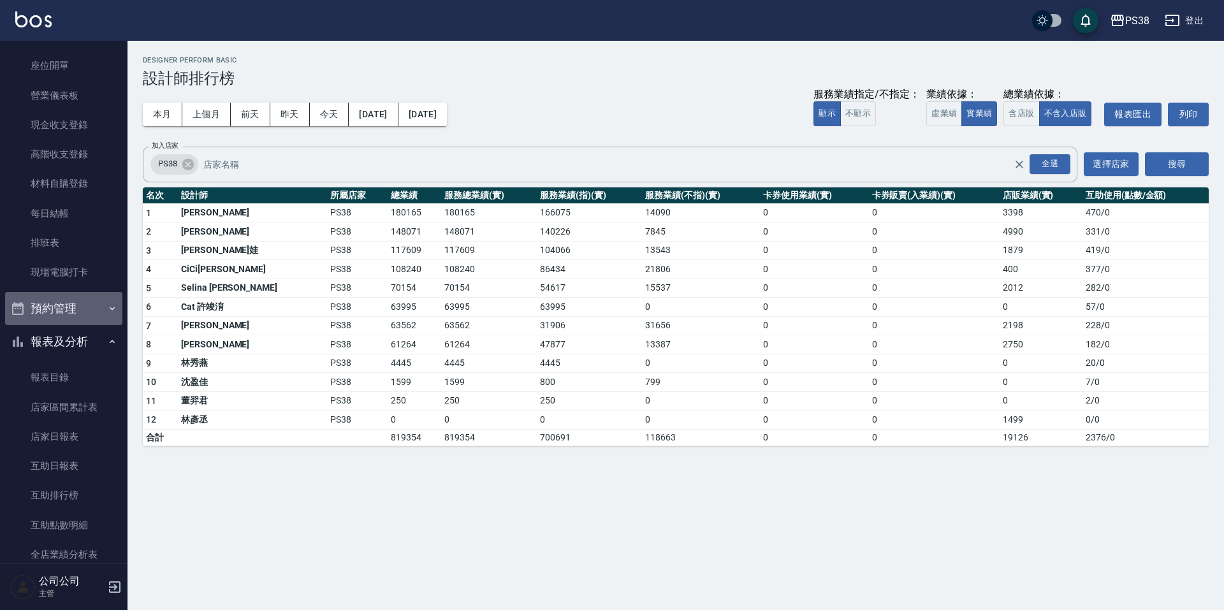
click at [76, 308] on button "預約管理" at bounding box center [63, 308] width 117 height 33
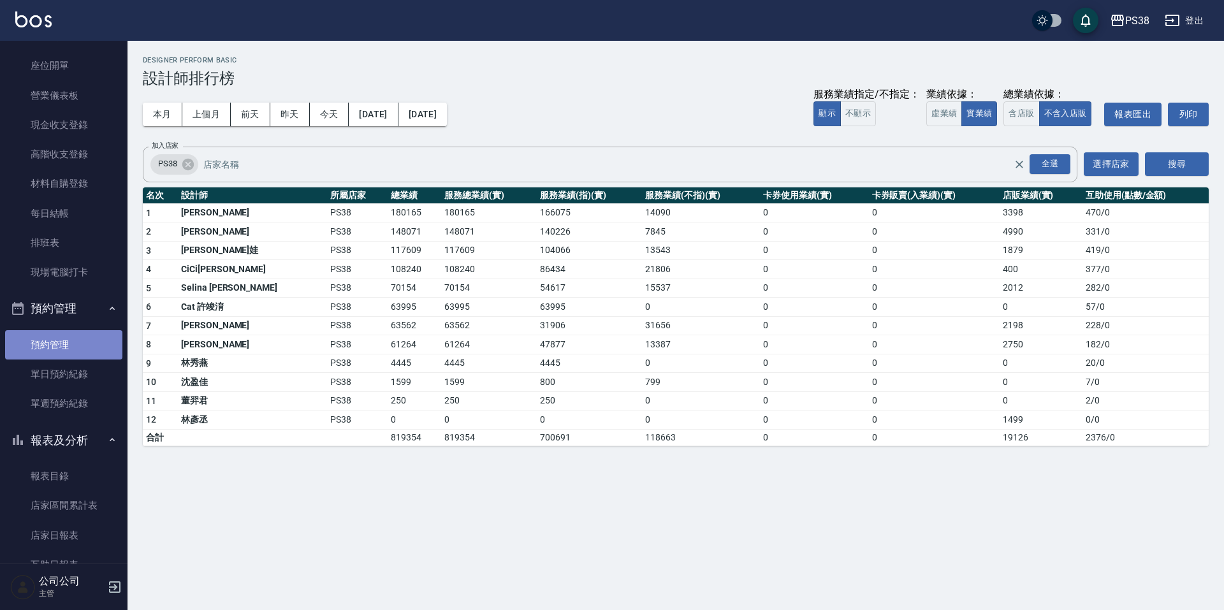
click at [64, 349] on link "預約管理" at bounding box center [63, 344] width 117 height 29
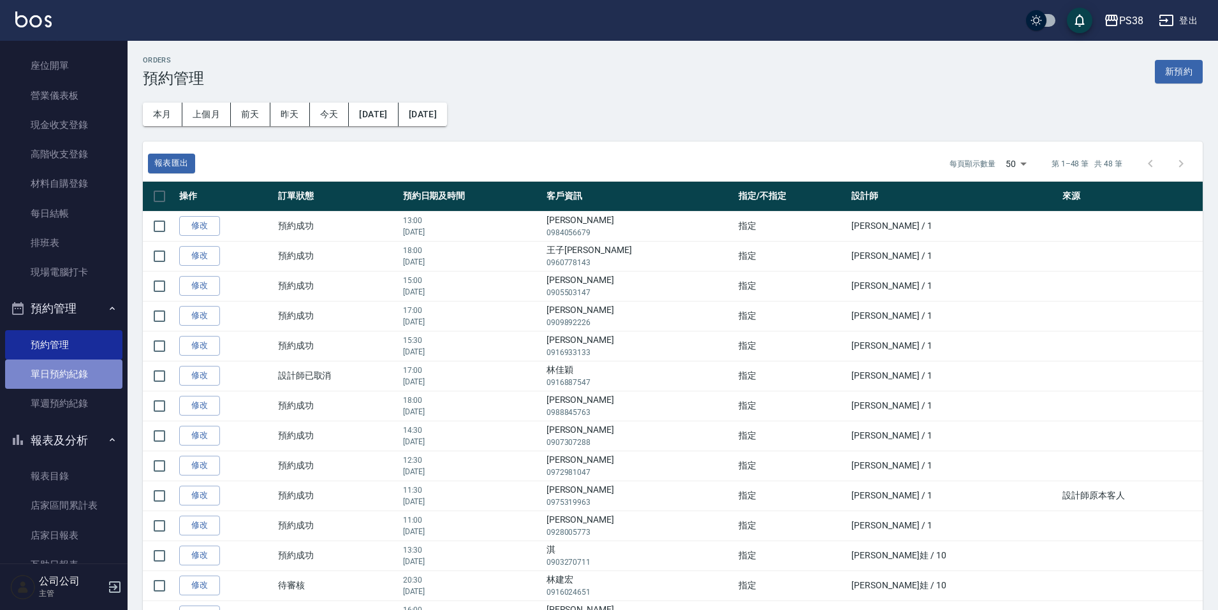
click at [87, 377] on link "單日預約紀錄" at bounding box center [63, 374] width 117 height 29
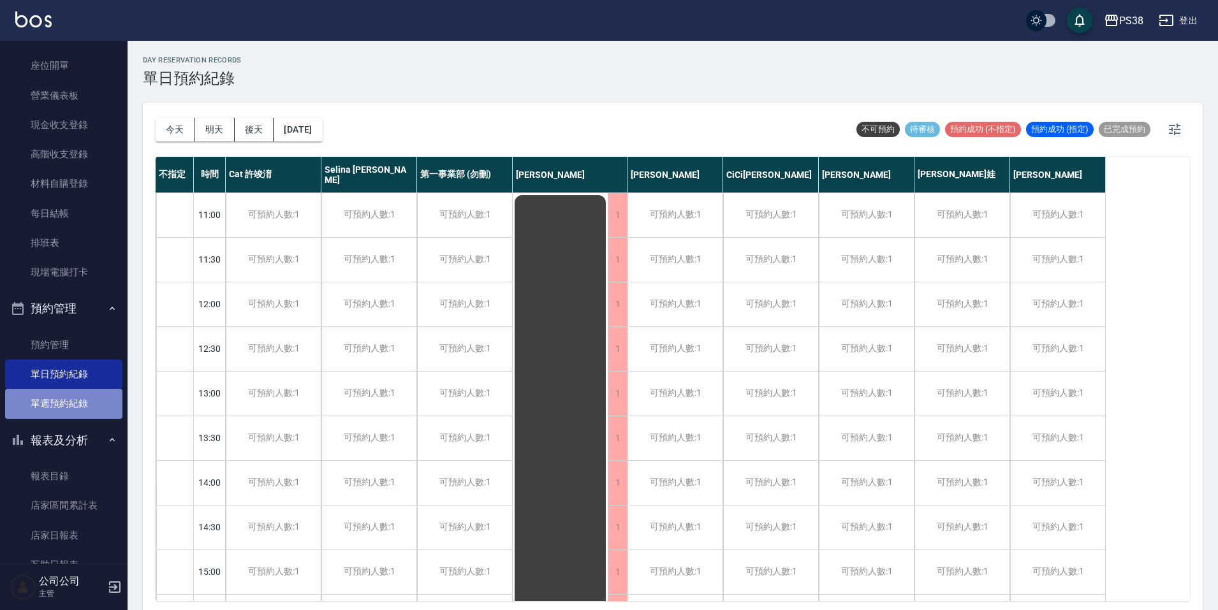
click at [70, 402] on link "單週預約紀錄" at bounding box center [63, 403] width 117 height 29
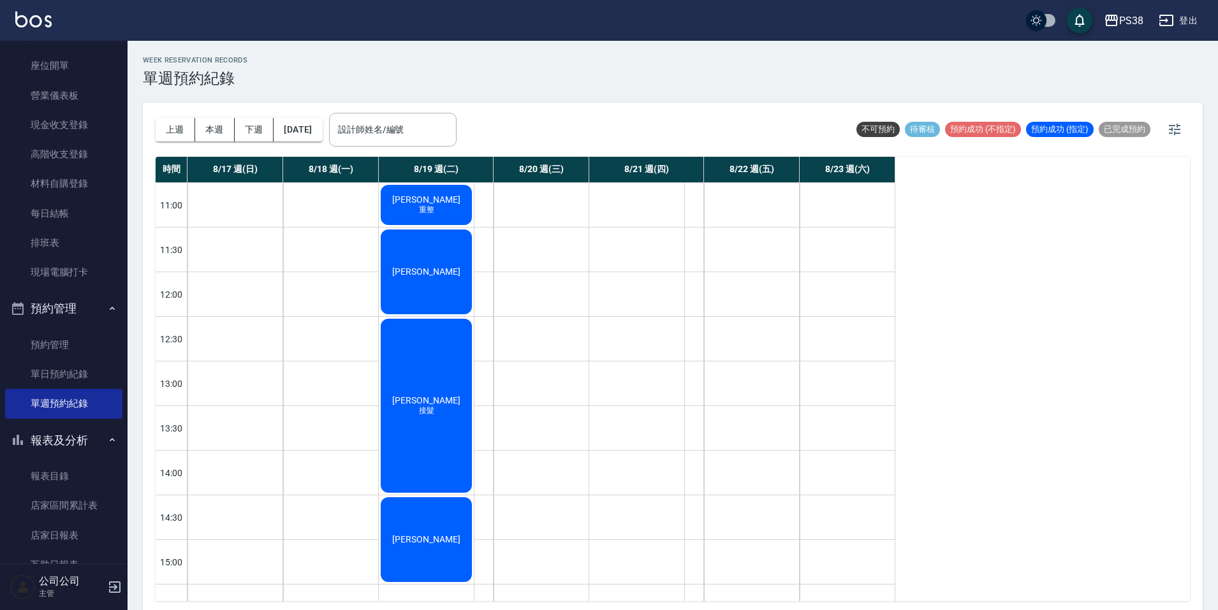
drag, startPoint x: 813, startPoint y: 422, endPoint x: 661, endPoint y: 409, distance: 152.9
click at [251, 129] on button "下週" at bounding box center [255, 130] width 40 height 24
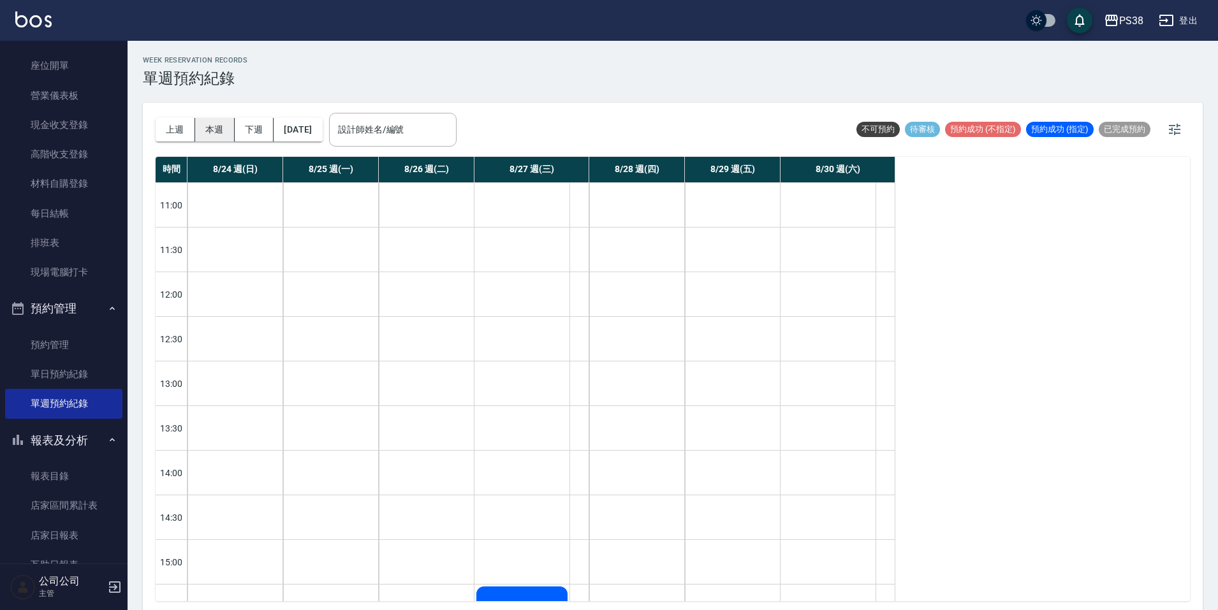
click at [212, 130] on button "本週" at bounding box center [215, 130] width 40 height 24
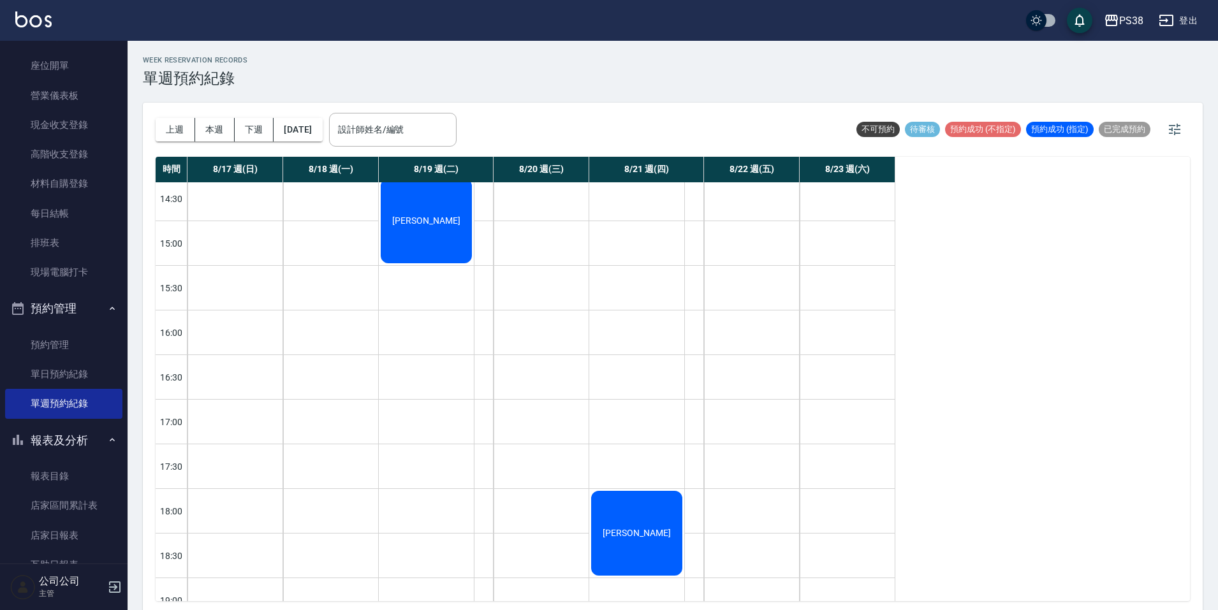
scroll to position [484, 0]
